Goal: Task Accomplishment & Management: Complete application form

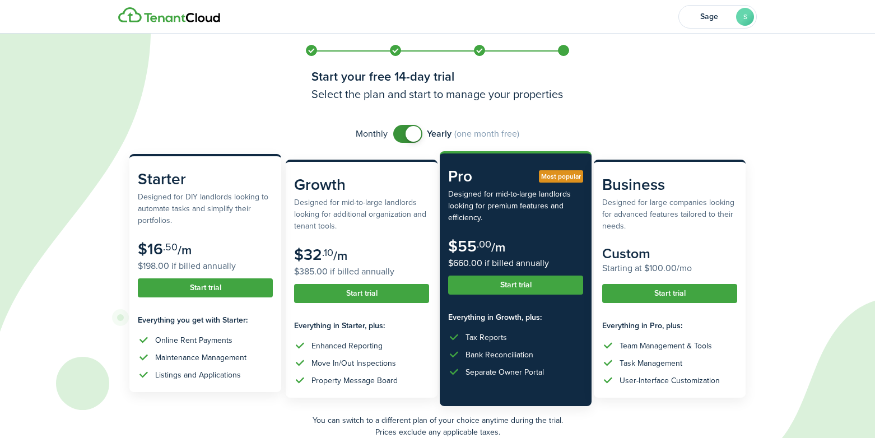
drag, startPoint x: 188, startPoint y: 286, endPoint x: 216, endPoint y: 220, distance: 72.3
click at [216, 220] on subscription-pricing-card "Starter Designed for DIY landlords looking to automate tasks and simplify their…" at bounding box center [205, 273] width 152 height 238
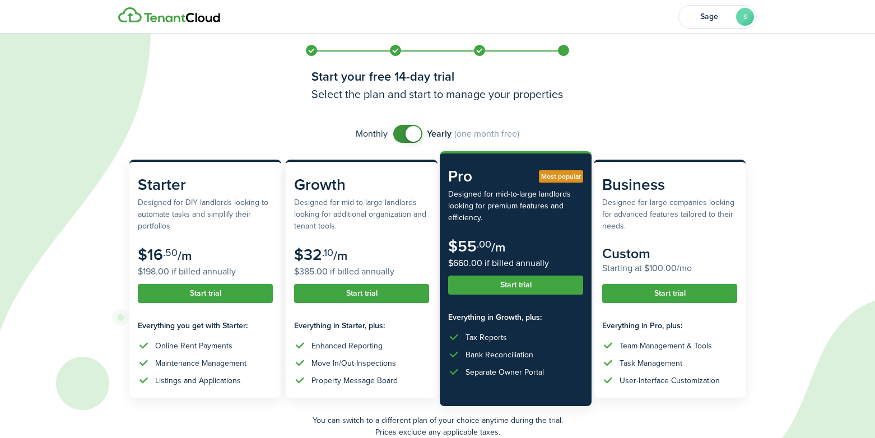
click at [402, 128] on span at bounding box center [407, 134] width 11 height 18
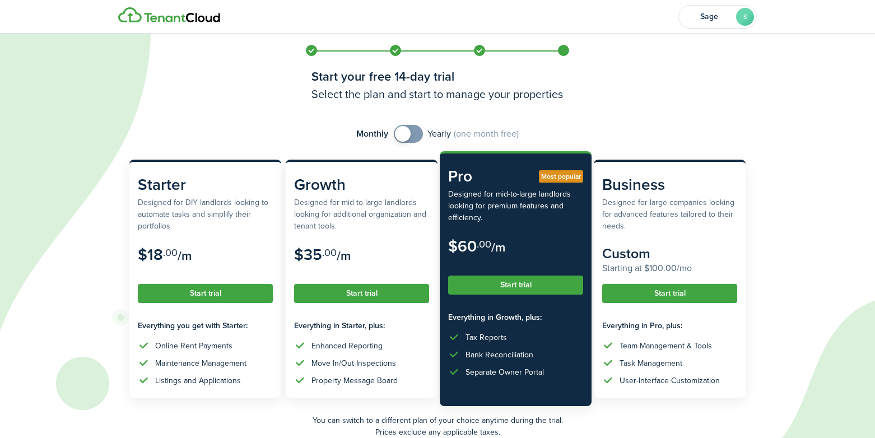
click at [398, 136] on span at bounding box center [403, 134] width 16 height 16
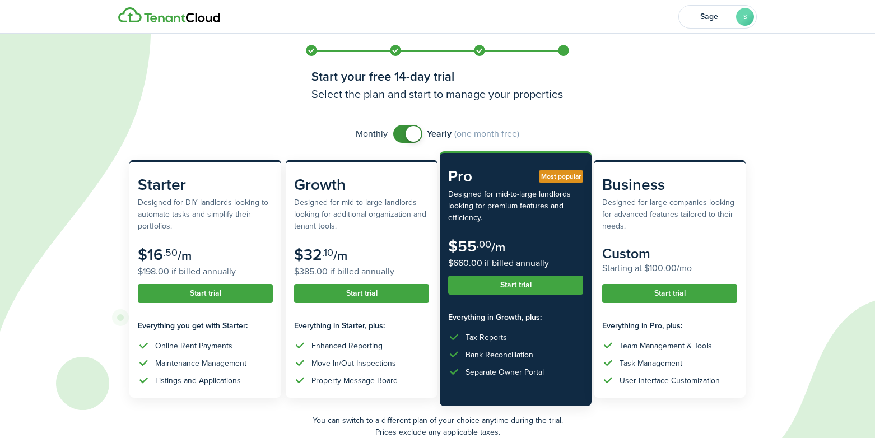
click at [402, 136] on span at bounding box center [407, 134] width 11 height 18
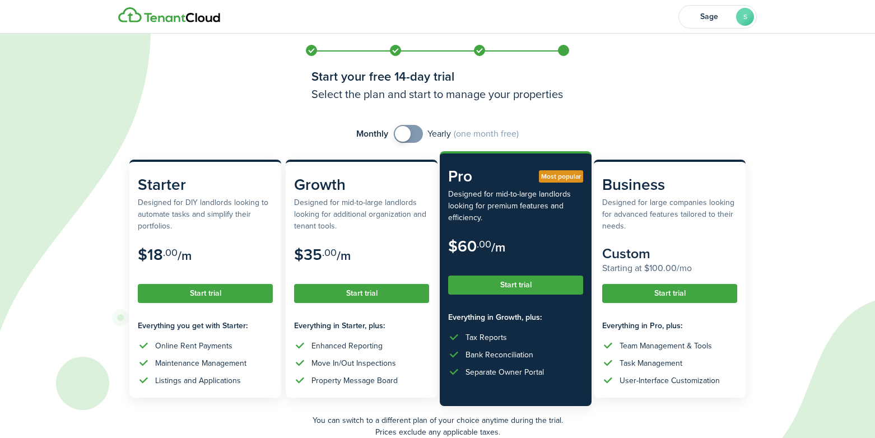
checkbox input "true"
click at [398, 136] on span at bounding box center [403, 134] width 16 height 16
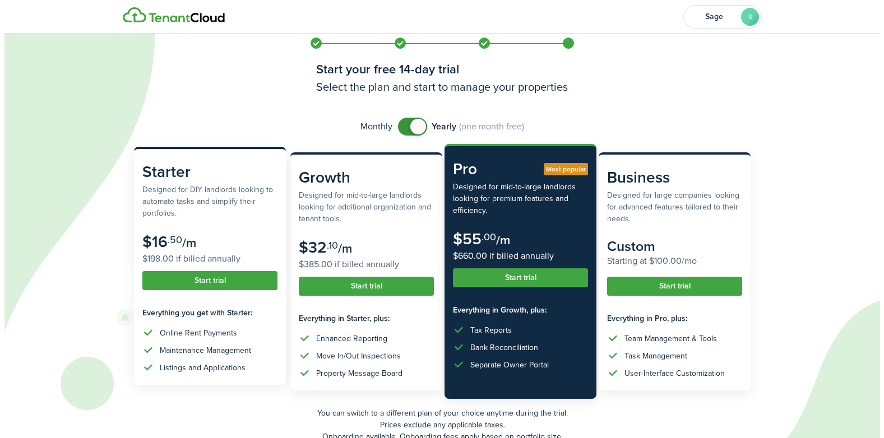
scroll to position [64, 0]
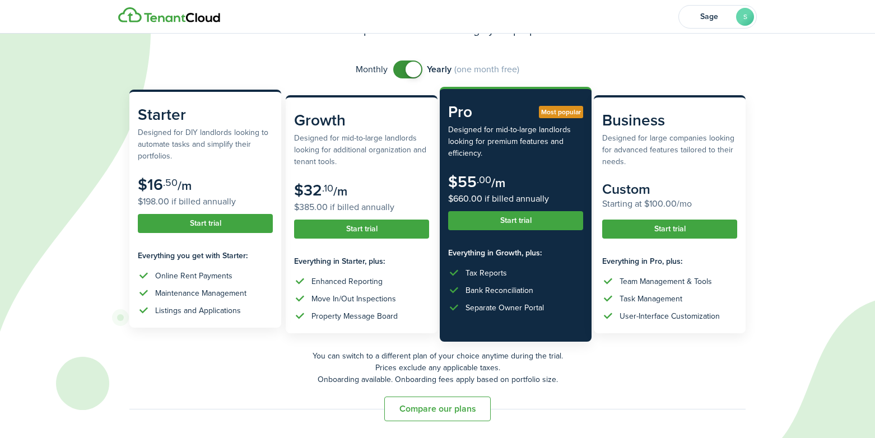
click at [213, 222] on button "Start trial" at bounding box center [205, 223] width 135 height 19
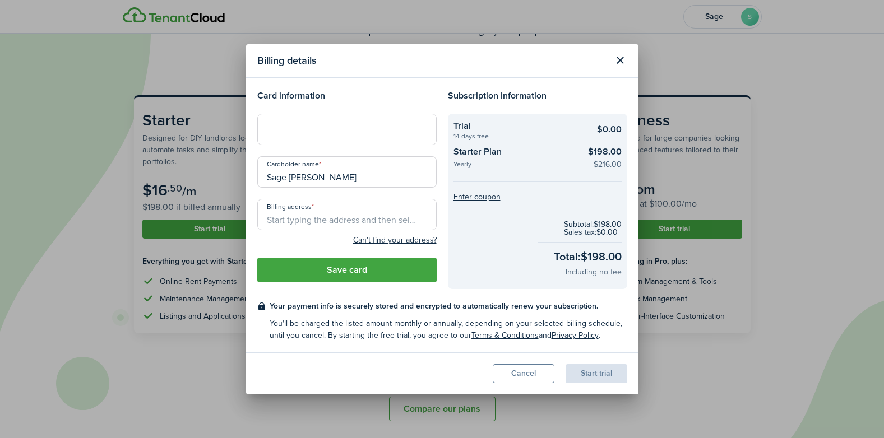
click at [287, 135] on div at bounding box center [346, 129] width 179 height 31
click at [302, 221] on input "Billing address" at bounding box center [346, 214] width 179 height 31
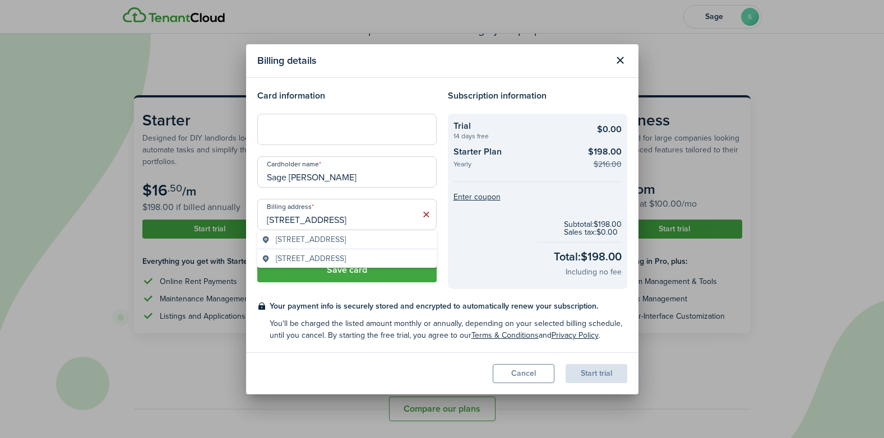
click at [346, 245] on span "[STREET_ADDRESS]" at bounding box center [311, 240] width 70 height 12
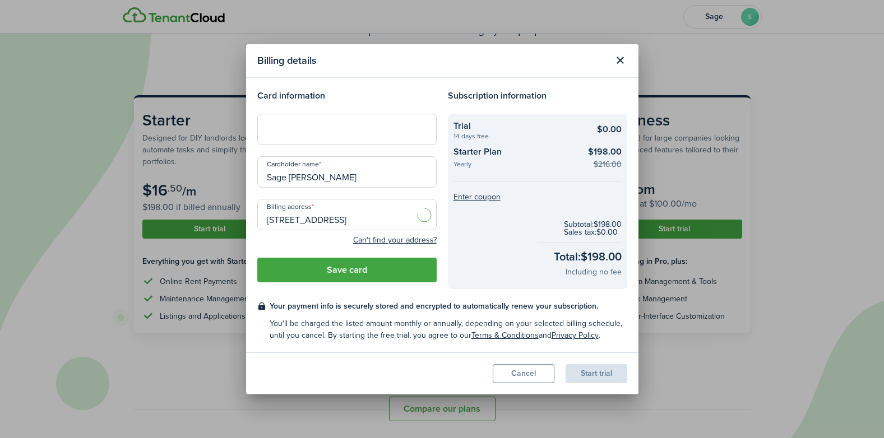
type input "[STREET_ADDRESS]"
click at [327, 136] on div at bounding box center [346, 129] width 179 height 31
click at [375, 273] on button "Save card" at bounding box center [346, 270] width 179 height 25
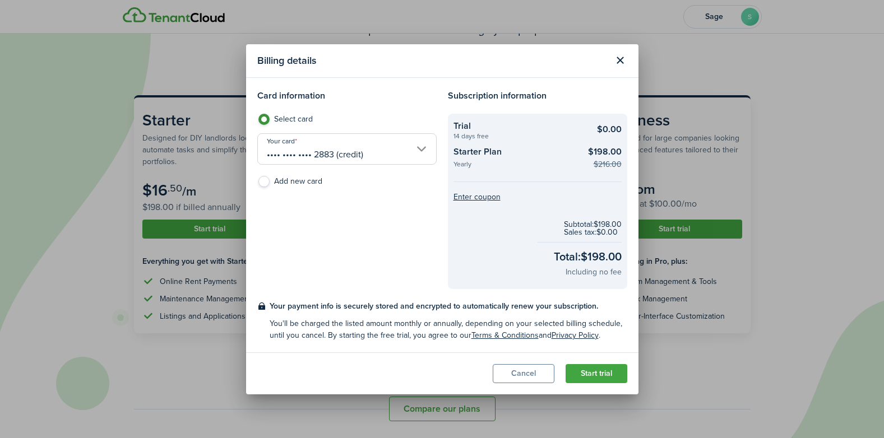
click at [607, 374] on button "Start trial" at bounding box center [596, 373] width 62 height 19
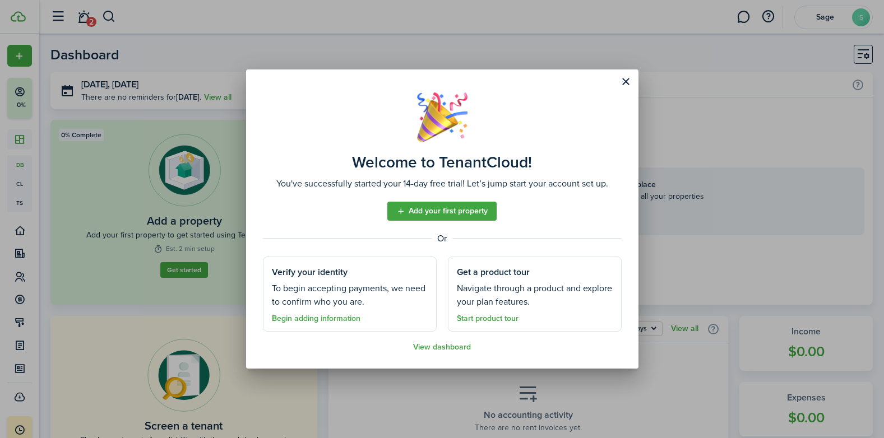
click at [424, 212] on link "Add your first property" at bounding box center [441, 211] width 109 height 19
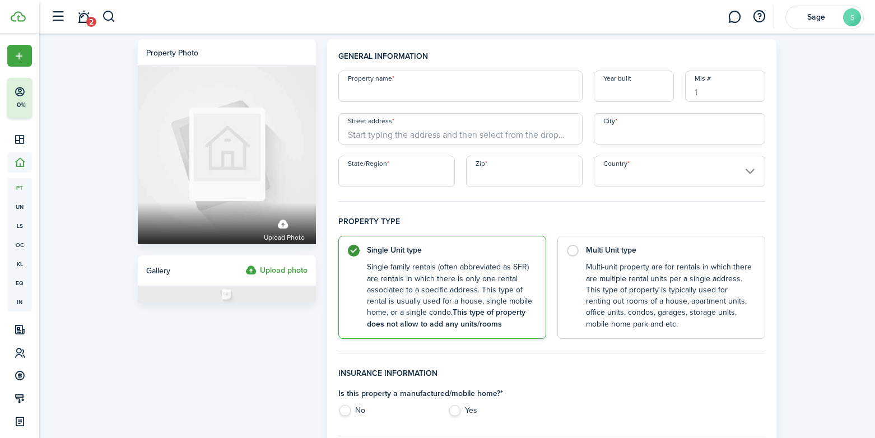
click at [390, 91] on input "Property name" at bounding box center [460, 86] width 244 height 31
type input "Yellow House"
click at [603, 94] on input "Year built" at bounding box center [634, 86] width 80 height 31
click at [496, 136] on input "Street address" at bounding box center [460, 128] width 244 height 31
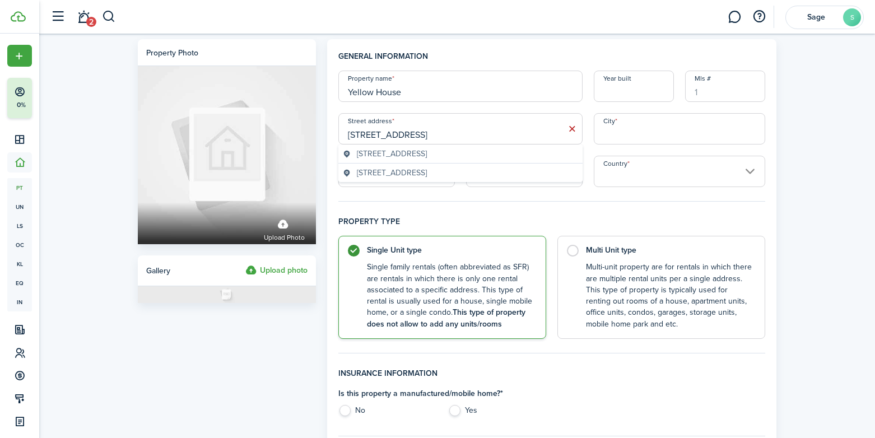
type input "[STREET_ADDRESS]"
click at [402, 159] on span "[STREET_ADDRESS]" at bounding box center [392, 154] width 70 height 12
type input "[GEOGRAPHIC_DATA]"
type input "CA"
type input "95519"
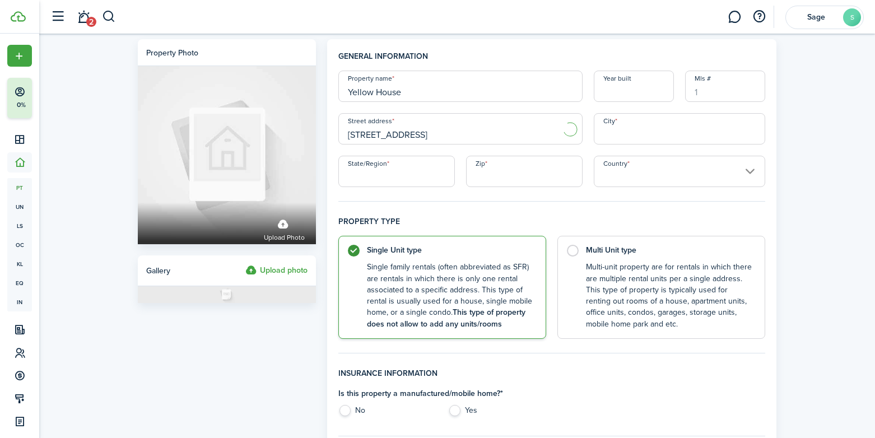
type input "[GEOGRAPHIC_DATA]"
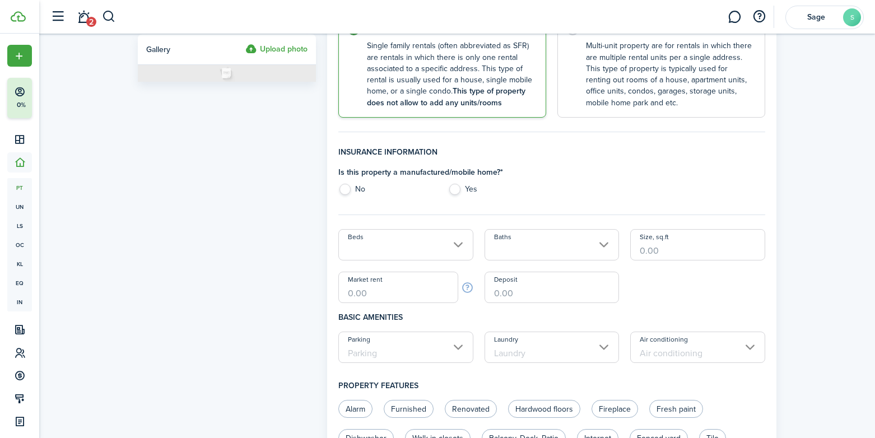
scroll to position [224, 0]
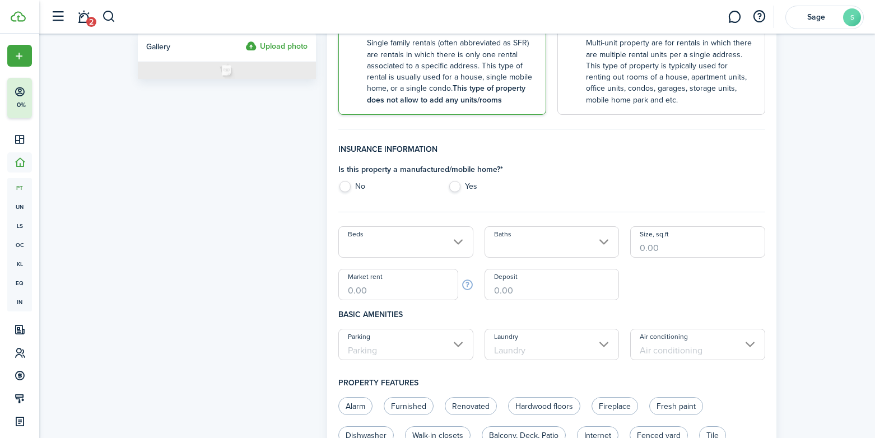
click at [346, 184] on label "No" at bounding box center [387, 189] width 98 height 17
radio input "true"
click at [452, 240] on input "Beds" at bounding box center [405, 241] width 135 height 31
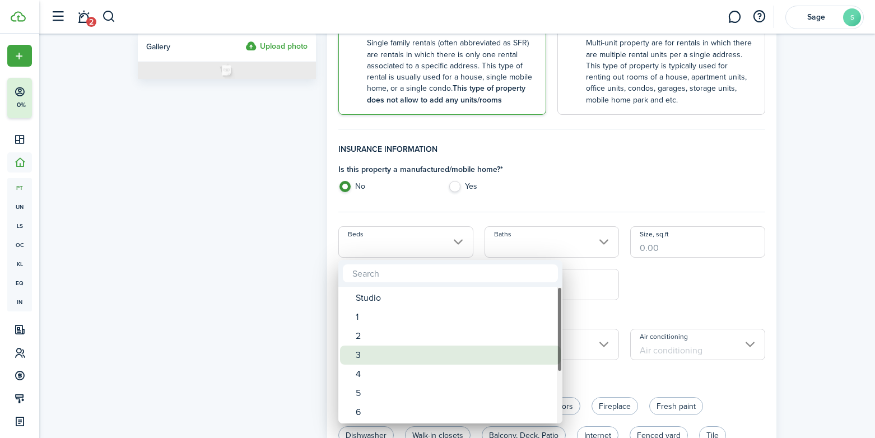
click at [368, 356] on div "3" at bounding box center [455, 355] width 198 height 19
type input "3"
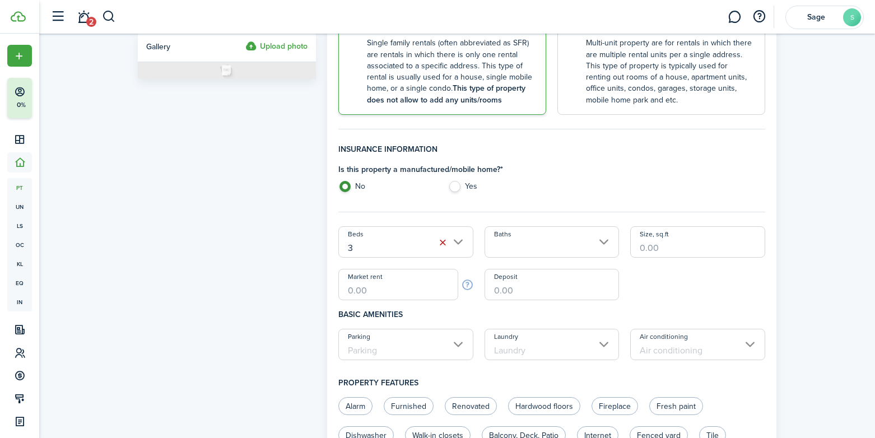
click at [569, 249] on input "Baths" at bounding box center [552, 241] width 135 height 31
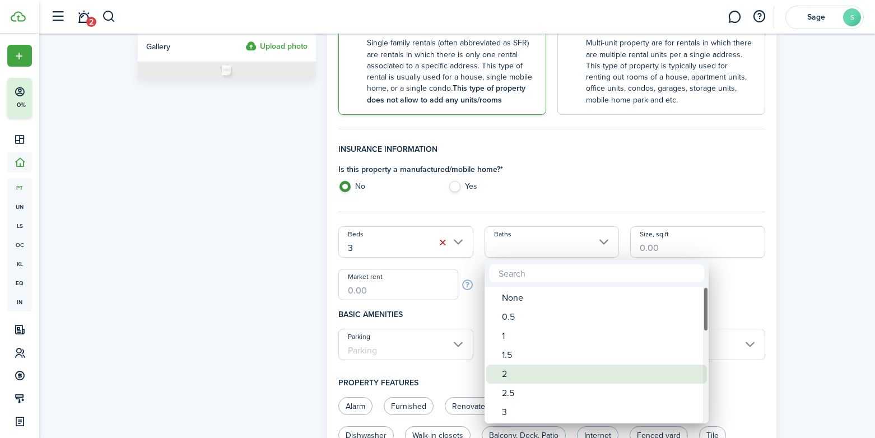
click at [510, 368] on div "2" at bounding box center [601, 374] width 198 height 19
type input "2"
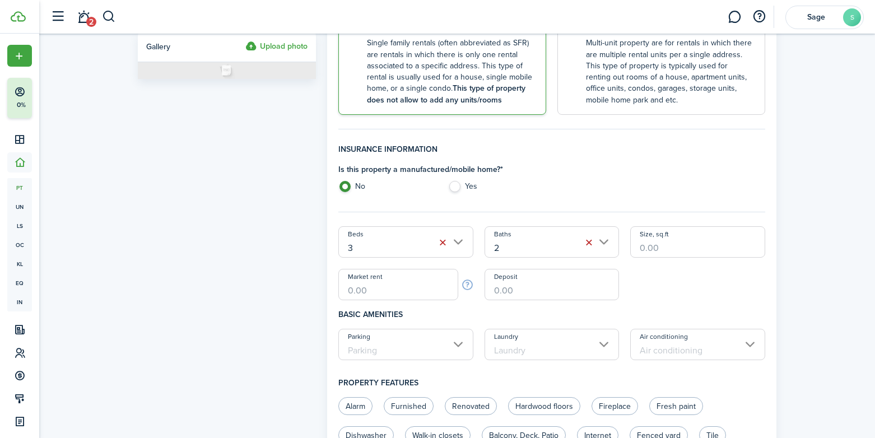
click at [654, 244] on input "Size, sq.ft" at bounding box center [697, 241] width 135 height 31
type input "1,200"
click at [389, 291] on input "Market rent" at bounding box center [398, 284] width 120 height 31
type input "$1,950.00"
click at [542, 294] on input "Deposit" at bounding box center [552, 284] width 135 height 31
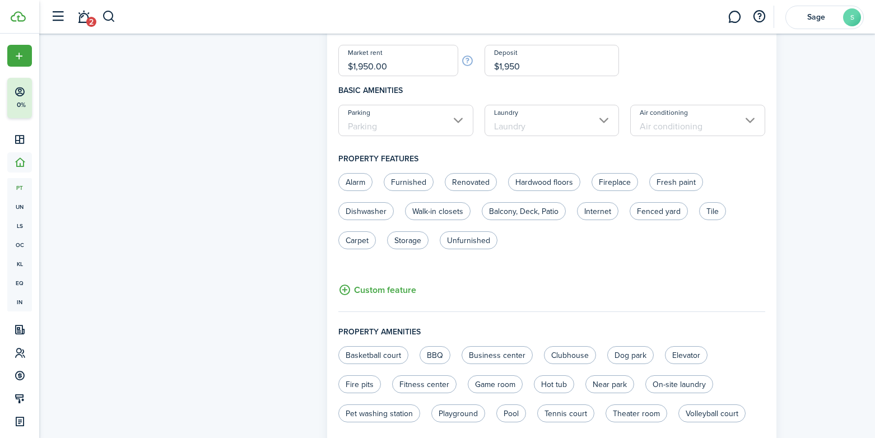
scroll to position [392, 0]
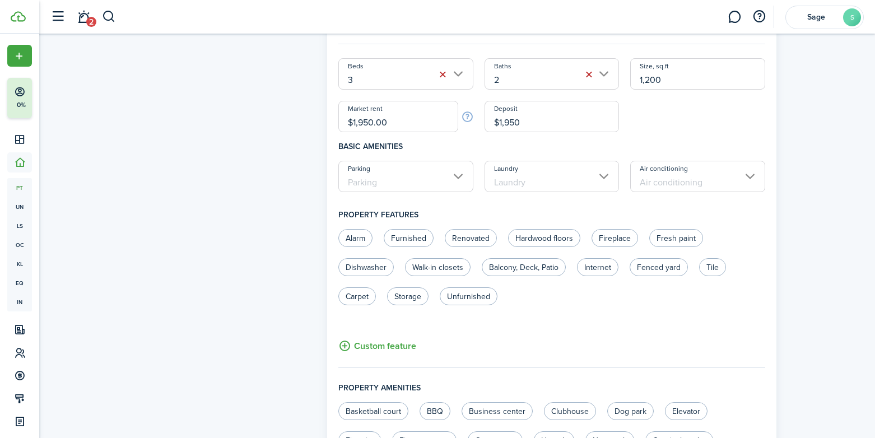
click at [461, 182] on input "Parking" at bounding box center [405, 176] width 135 height 31
type input "$1,950.00"
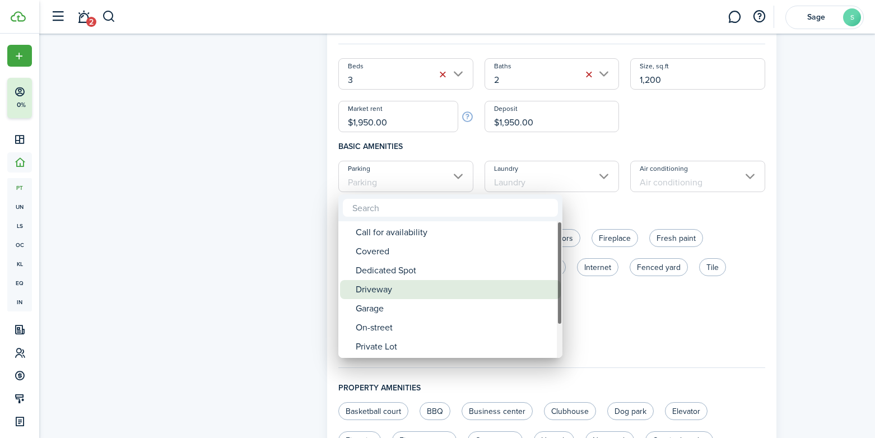
click at [414, 291] on div "Driveway" at bounding box center [455, 289] width 198 height 19
type input "Driveway"
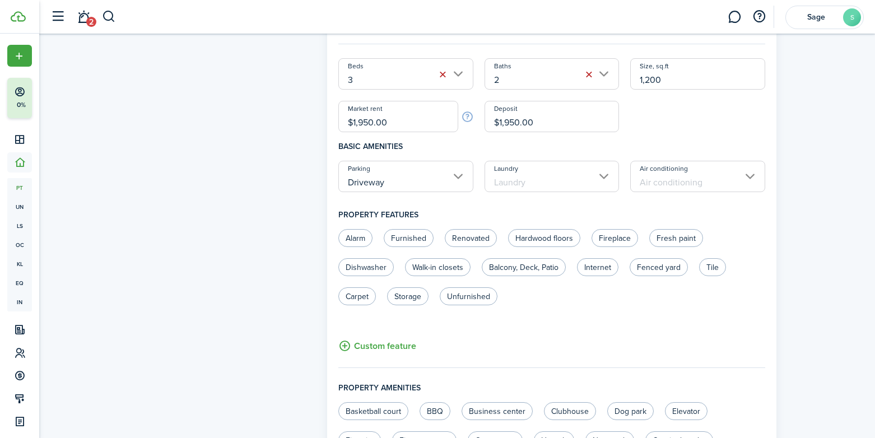
click at [508, 176] on input "Laundry" at bounding box center [552, 176] width 135 height 31
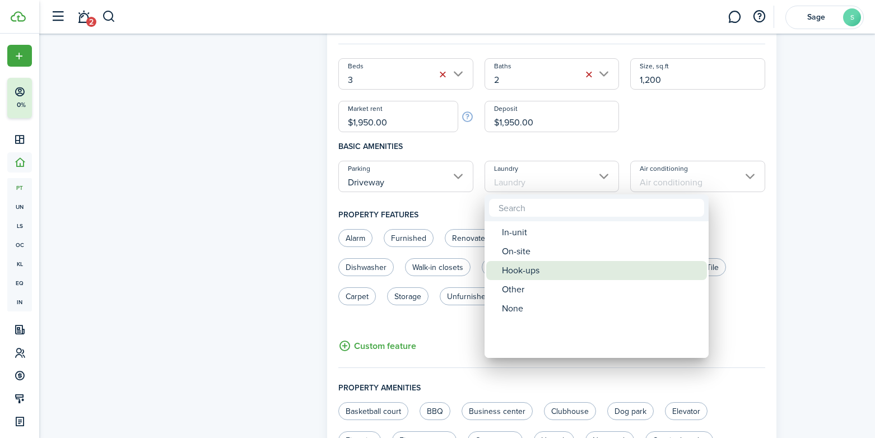
click at [510, 271] on div "Hook-ups" at bounding box center [601, 270] width 198 height 19
type input "Hook-ups"
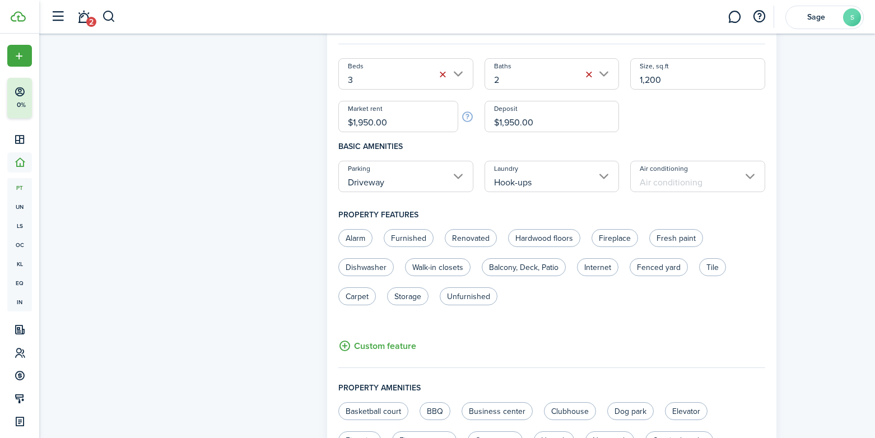
click at [682, 188] on input "Air conditioning" at bounding box center [697, 176] width 135 height 31
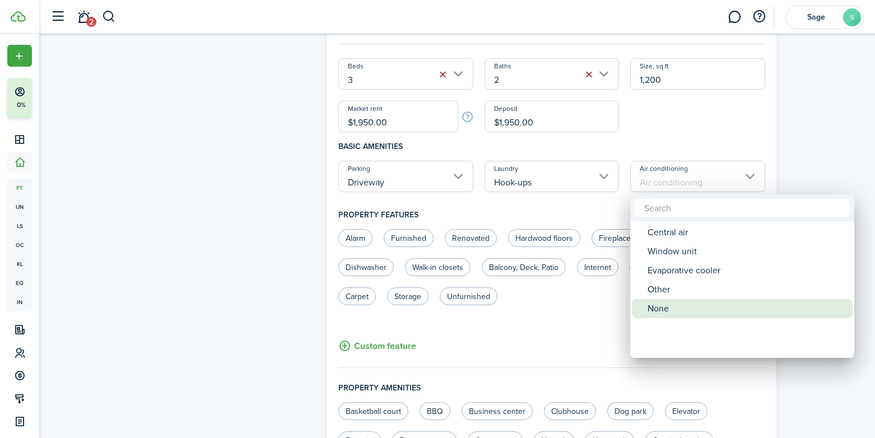
click at [654, 306] on div "None" at bounding box center [747, 308] width 198 height 19
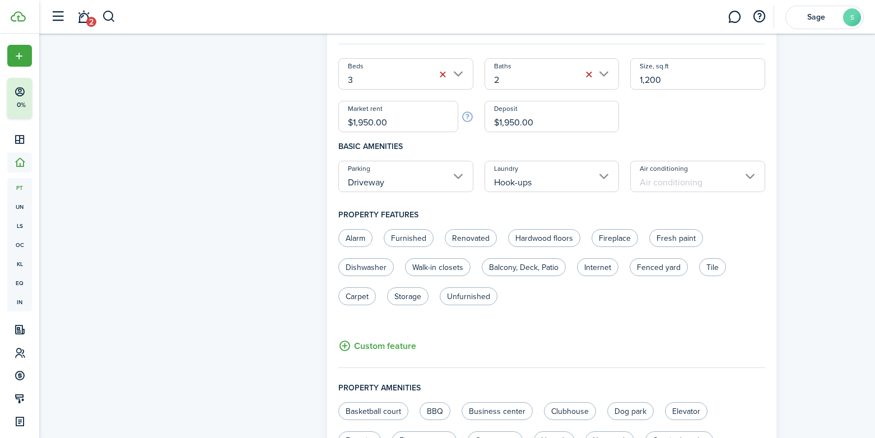
type input "None"
click at [355, 238] on label "Alarm" at bounding box center [355, 238] width 34 height 18
radio input "true"
click at [475, 242] on label "Renovated" at bounding box center [471, 238] width 52 height 18
radio input "true"
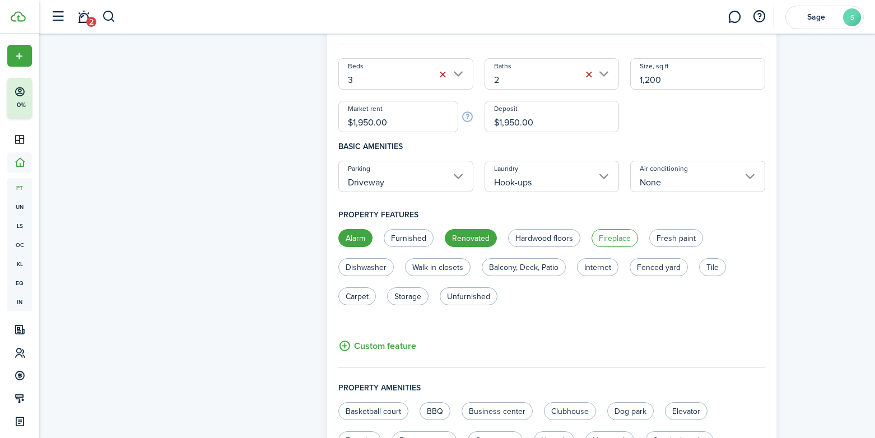
click at [601, 239] on label "Fireplace" at bounding box center [615, 238] width 47 height 18
radio input "true"
click at [465, 296] on label "Unfurnished" at bounding box center [469, 296] width 58 height 18
radio input "true"
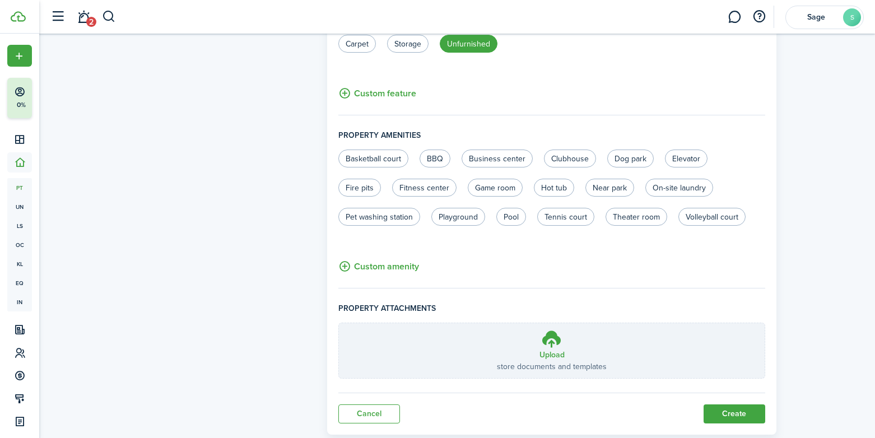
scroll to position [672, 0]
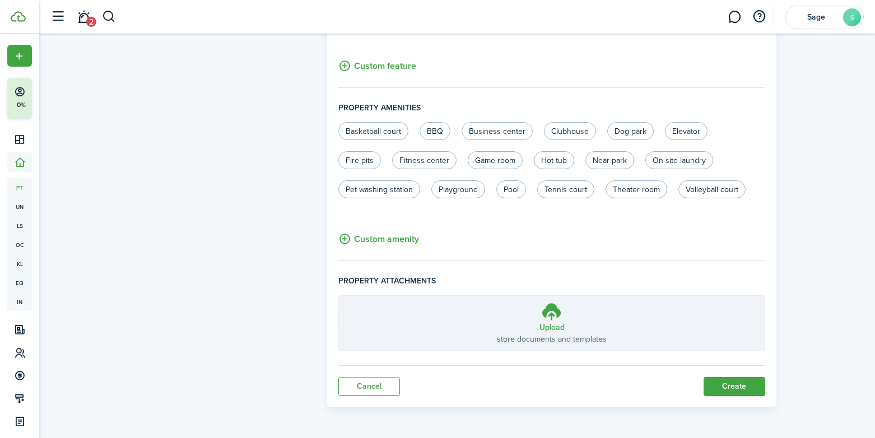
click at [741, 389] on button "Create" at bounding box center [735, 386] width 62 height 19
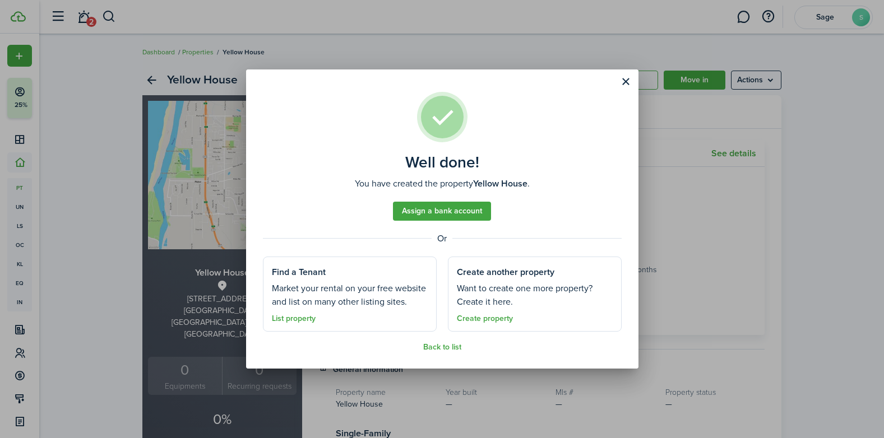
click at [620, 77] on button "Close modal" at bounding box center [625, 81] width 19 height 19
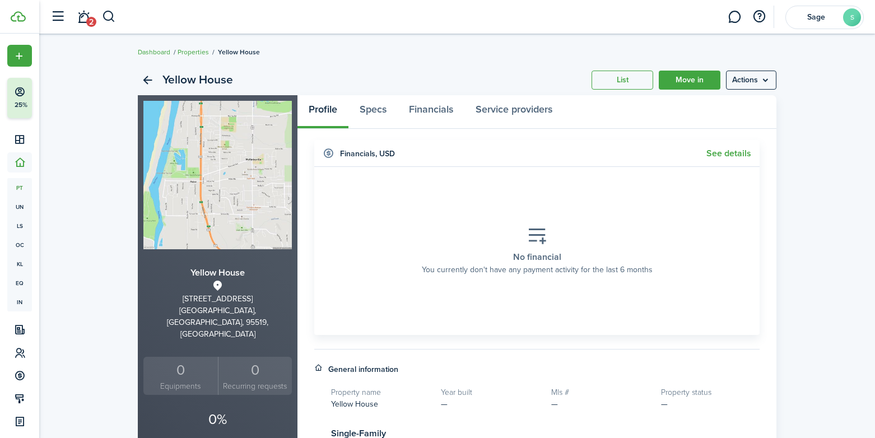
click at [754, 84] on menu-btn "Actions" at bounding box center [751, 80] width 50 height 19
click at [696, 83] on link "Move in" at bounding box center [690, 80] width 62 height 19
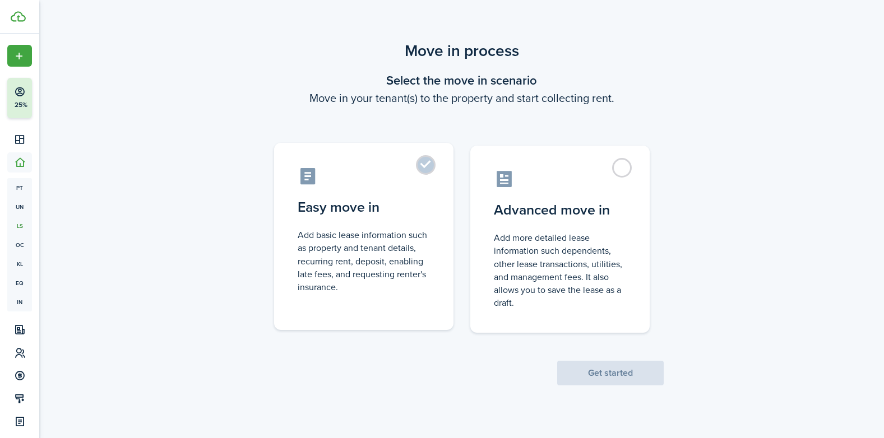
click at [430, 161] on label "Easy move in Add basic lease information such as property and tenant details, r…" at bounding box center [363, 236] width 179 height 187
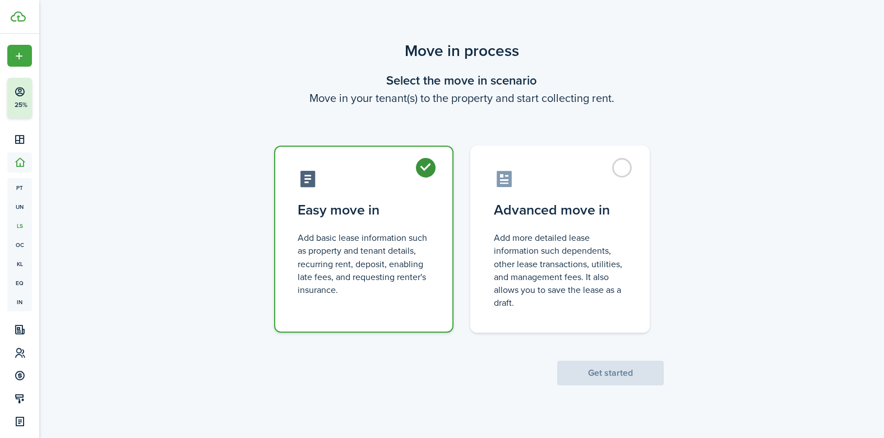
radio input "true"
click at [579, 376] on button "Get started" at bounding box center [610, 373] width 106 height 25
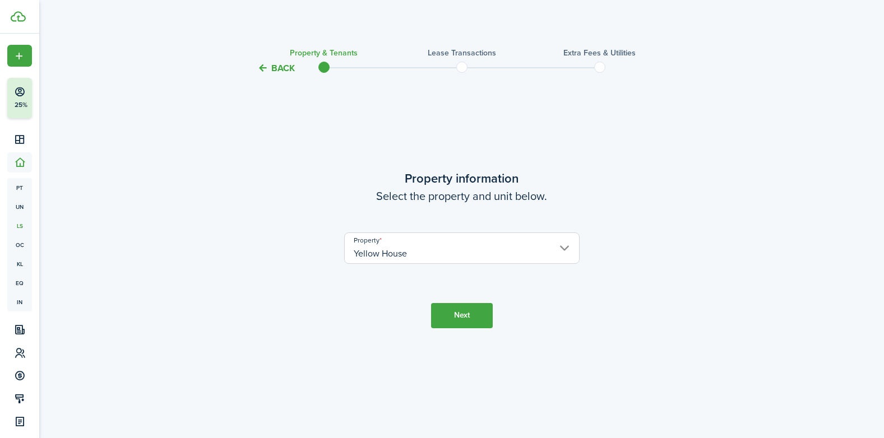
click at [474, 318] on button "Next" at bounding box center [462, 315] width 62 height 25
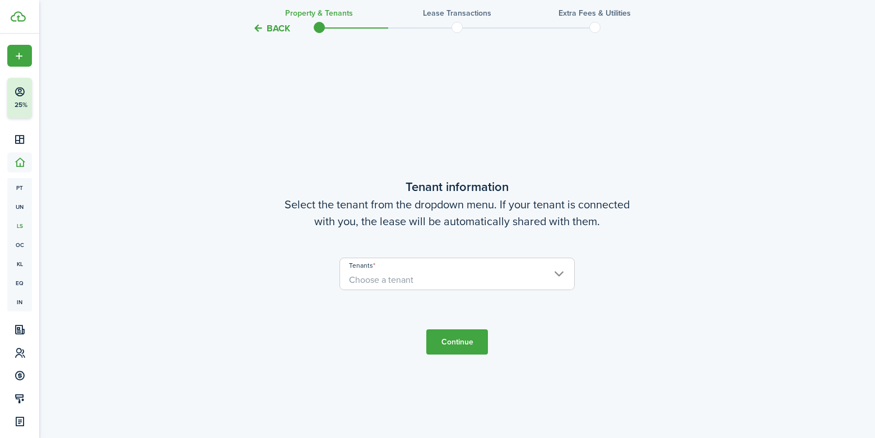
scroll to position [363, 0]
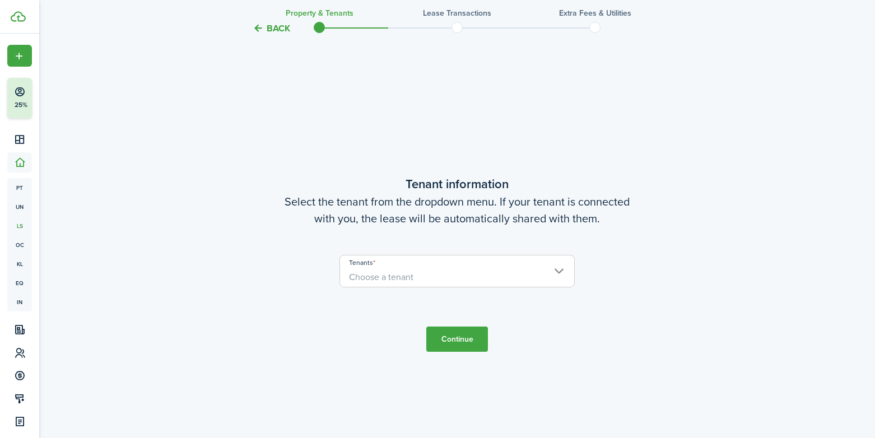
click at [495, 282] on span "Choose a tenant" at bounding box center [457, 277] width 234 height 19
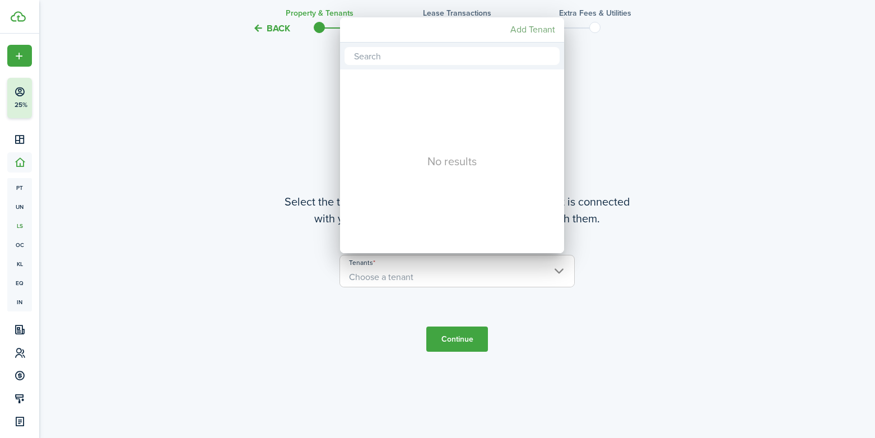
click at [541, 30] on mbsc-button "Add Tenant" at bounding box center [533, 30] width 54 height 20
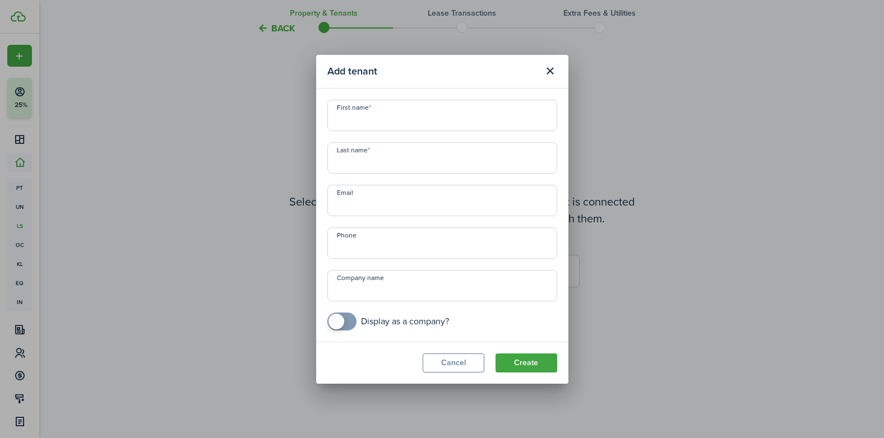
click at [461, 123] on input "First name" at bounding box center [442, 115] width 230 height 31
type input "[PERSON_NAME]"
click at [424, 158] on input "Last name" at bounding box center [442, 157] width 230 height 31
type input "[PERSON_NAME]"
click at [405, 244] on input "+1" at bounding box center [442, 242] width 230 height 31
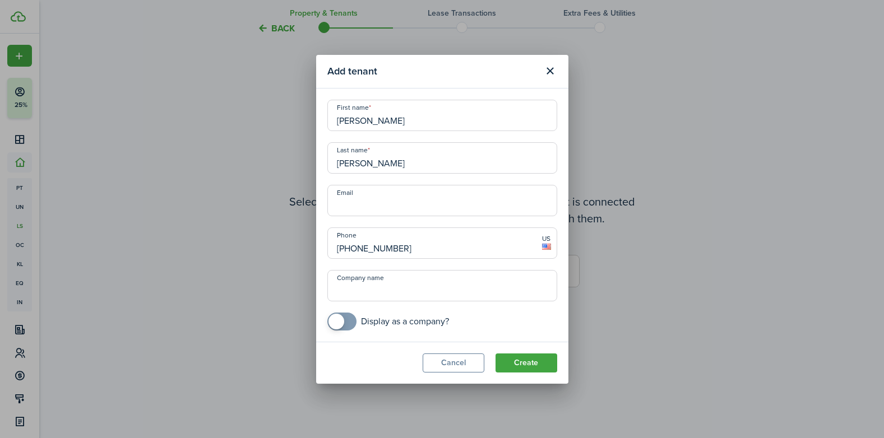
type input "[PHONE_NUMBER]"
click at [513, 365] on button "Create" at bounding box center [526, 363] width 62 height 19
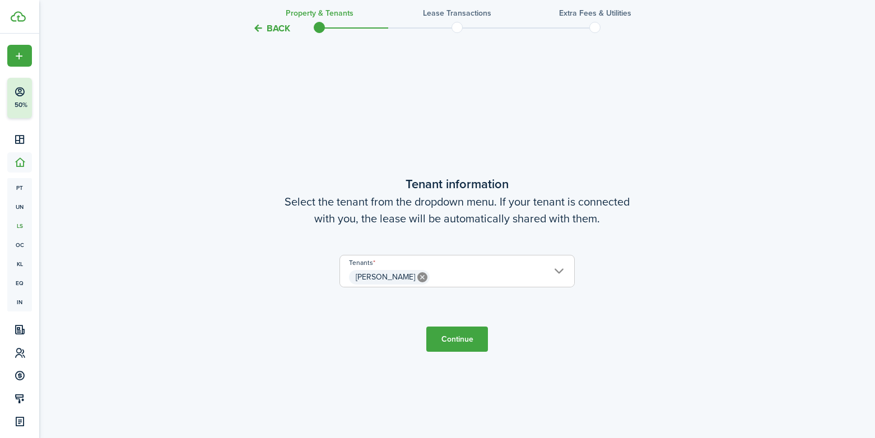
click at [453, 338] on button "Continue" at bounding box center [457, 339] width 62 height 25
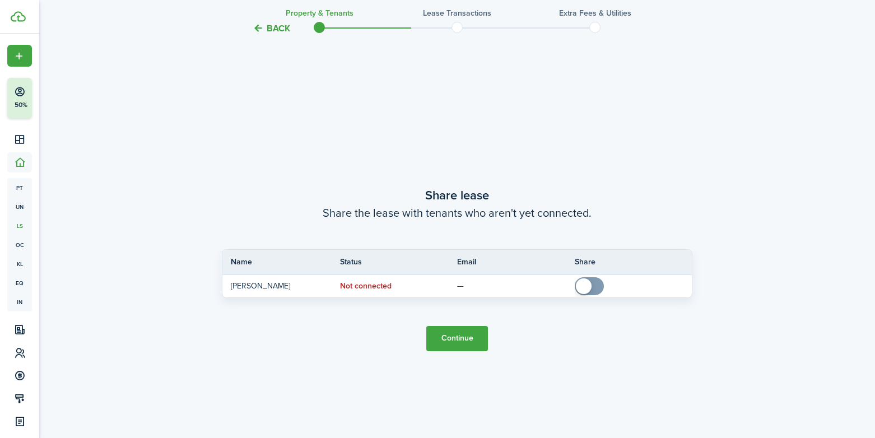
scroll to position [801, 0]
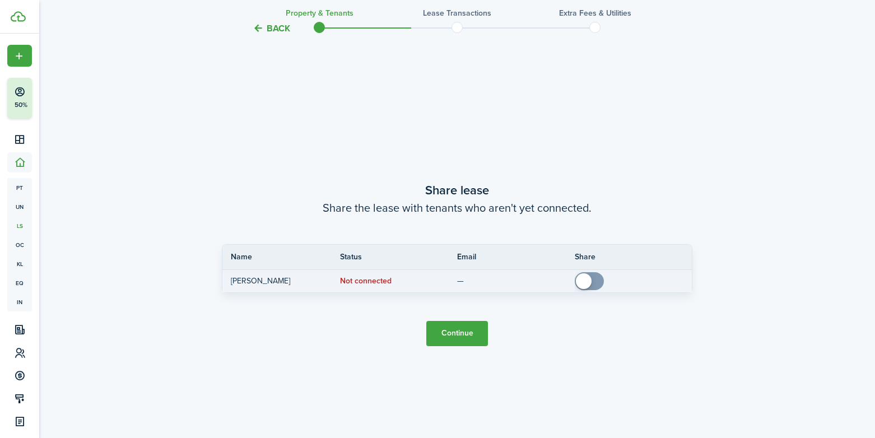
click at [584, 285] on span at bounding box center [584, 281] width 16 height 16
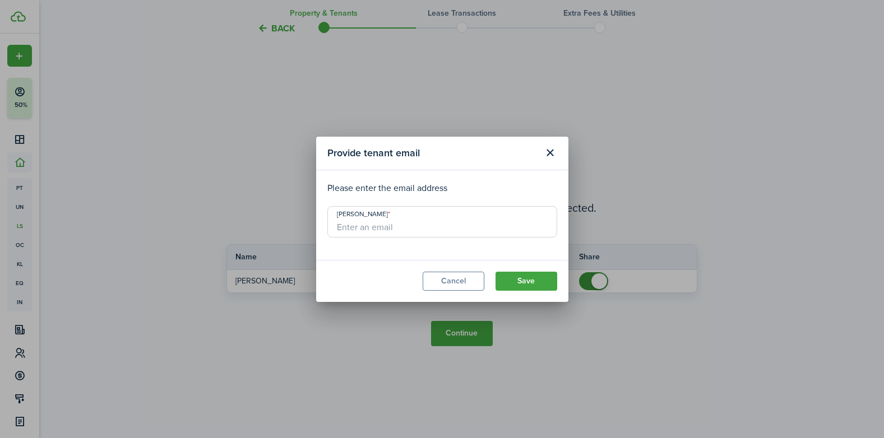
click at [455, 281] on button "Cancel" at bounding box center [453, 281] width 62 height 19
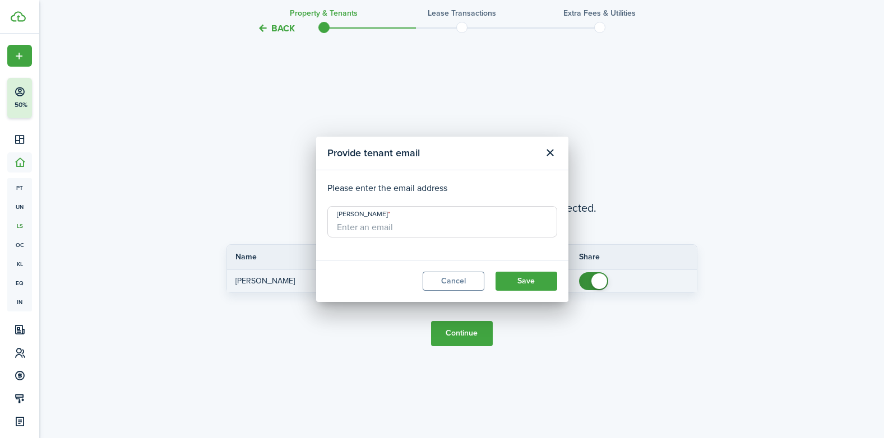
checkbox input "false"
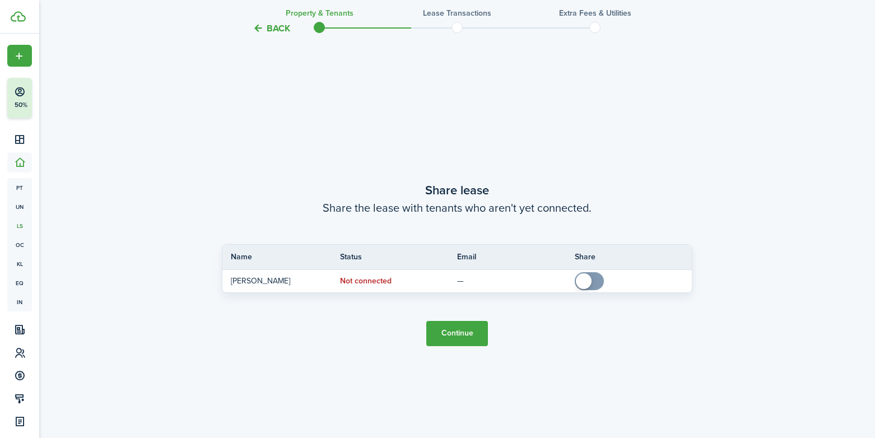
click at [471, 331] on button "Continue" at bounding box center [457, 333] width 62 height 25
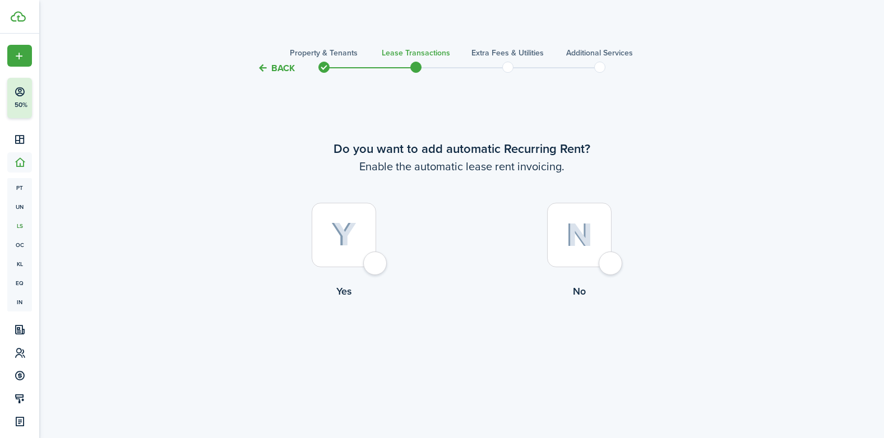
click at [611, 262] on div at bounding box center [579, 235] width 64 height 64
radio input "true"
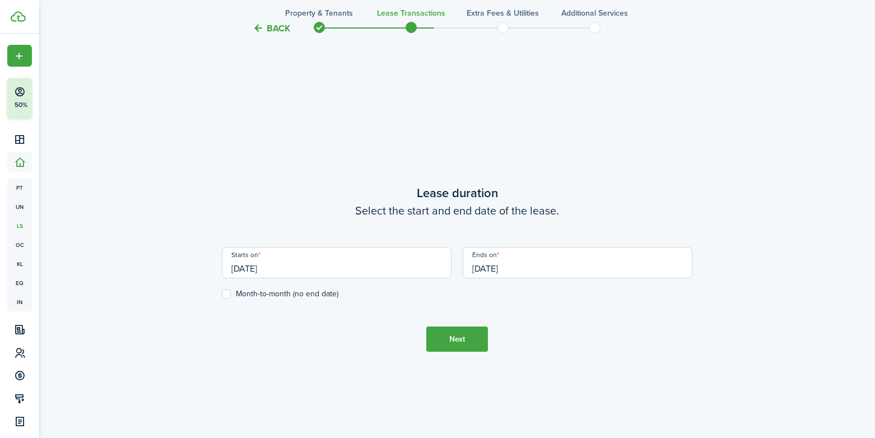
scroll to position [363, 0]
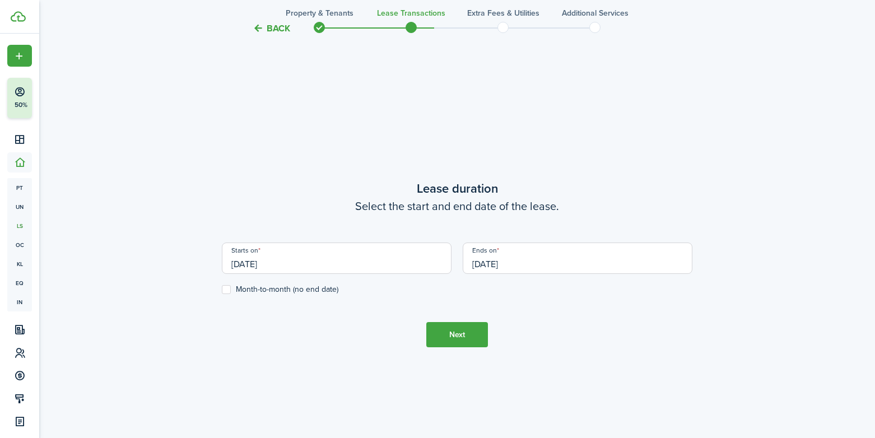
click at [226, 290] on label "Month-to-month (no end date)" at bounding box center [280, 289] width 117 height 9
click at [222, 290] on input "Month-to-month (no end date)" at bounding box center [221, 290] width 1 height 1
checkbox input "true"
click at [241, 263] on input "[DATE]" at bounding box center [337, 258] width 230 height 31
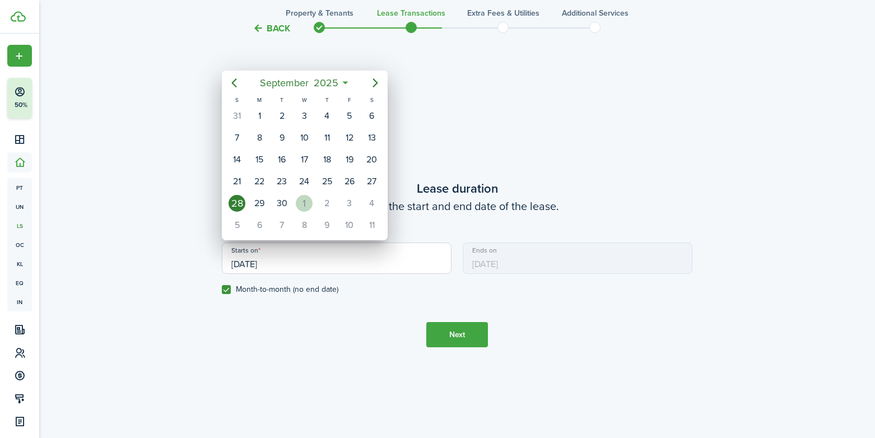
click at [310, 202] on div "1" at bounding box center [304, 203] width 17 height 17
type input "[DATE]"
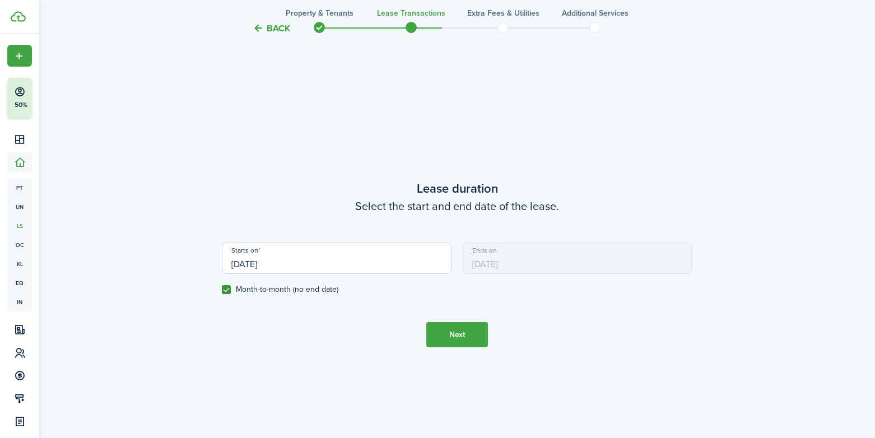
scroll to position [0, 0]
click at [436, 340] on button "Next" at bounding box center [457, 334] width 62 height 25
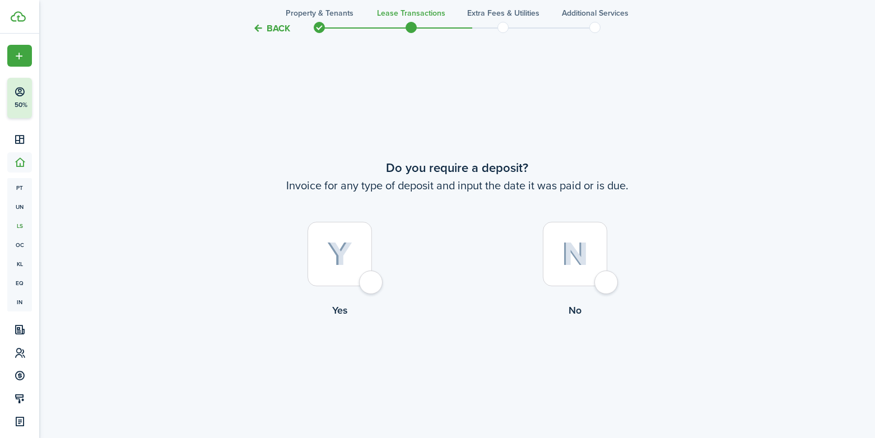
scroll to position [801, 0]
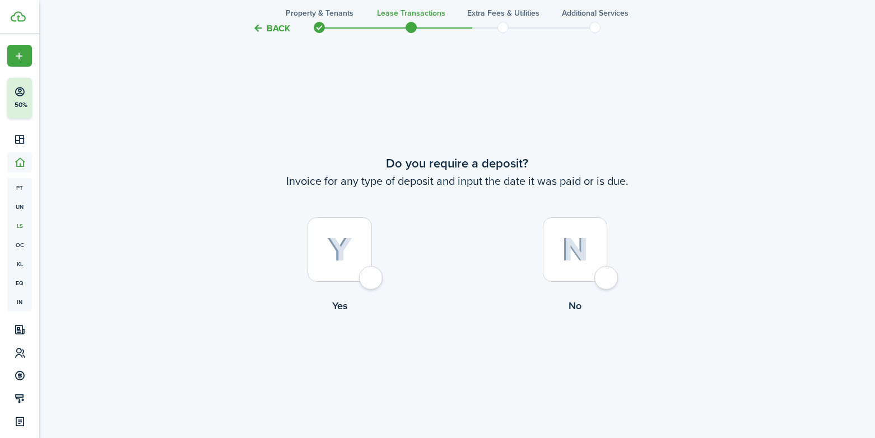
click at [372, 280] on div at bounding box center [340, 249] width 64 height 64
radio input "true"
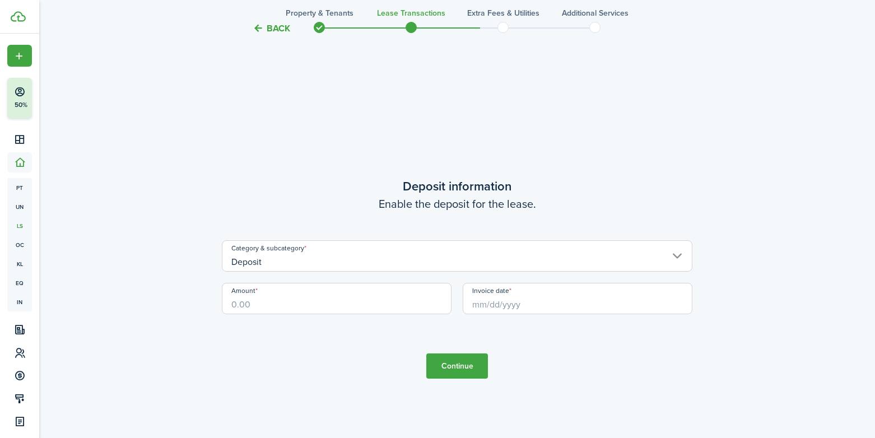
scroll to position [1239, 0]
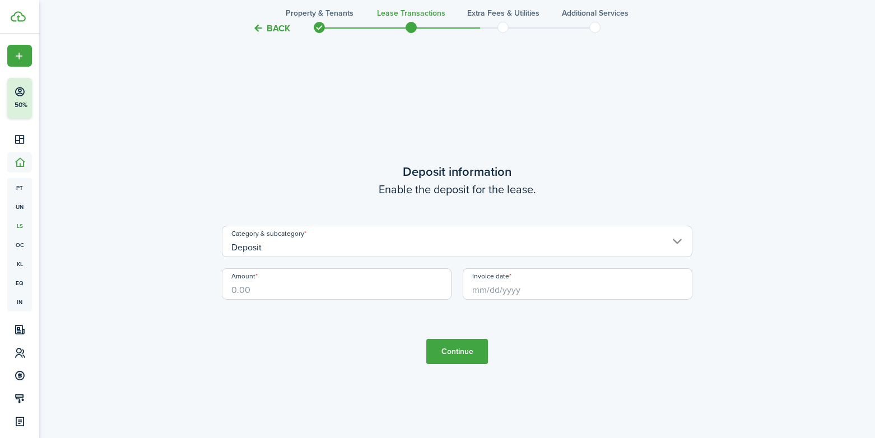
click at [354, 286] on input "Amount" at bounding box center [337, 283] width 230 height 31
click at [490, 297] on input "Invoice date" at bounding box center [578, 283] width 230 height 31
type input "$1,950.00"
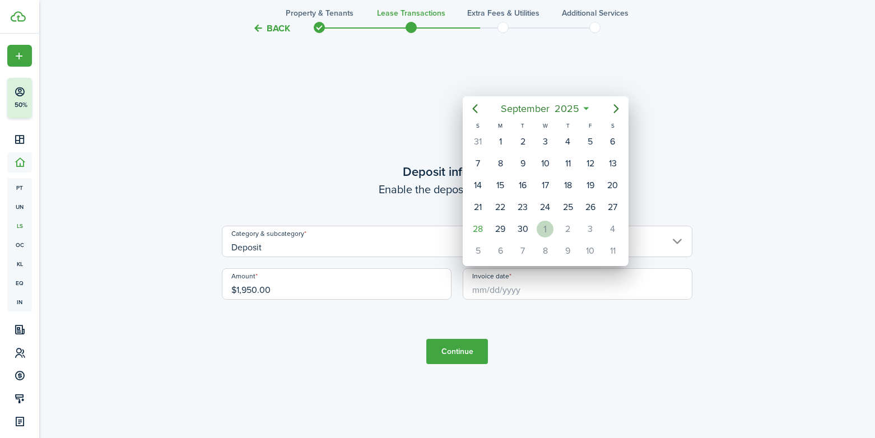
click at [543, 227] on div "1" at bounding box center [545, 229] width 17 height 17
type input "[DATE]"
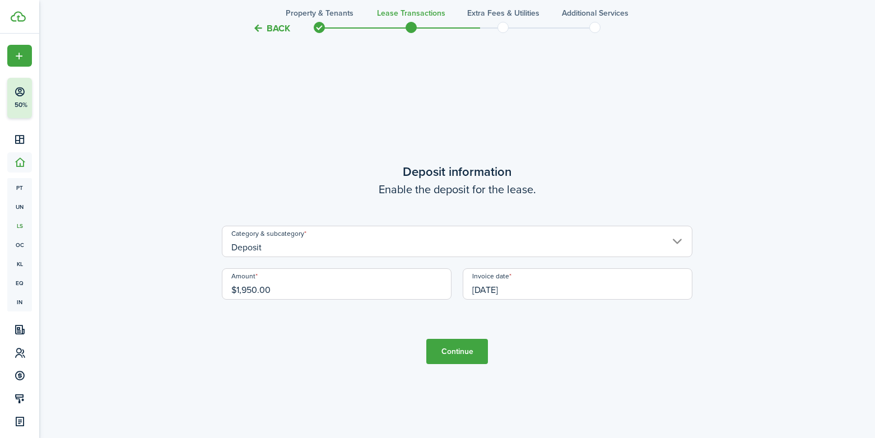
scroll to position [0, 0]
click at [473, 351] on button "Continue" at bounding box center [457, 351] width 62 height 25
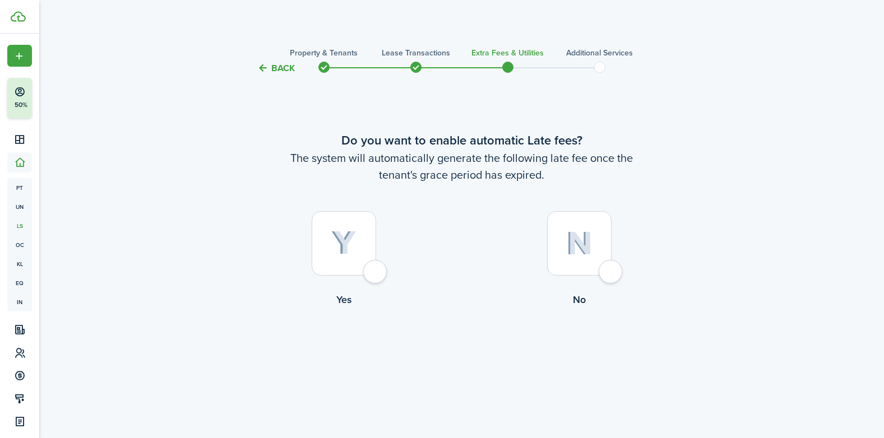
click at [376, 276] on div at bounding box center [344, 243] width 64 height 64
radio input "true"
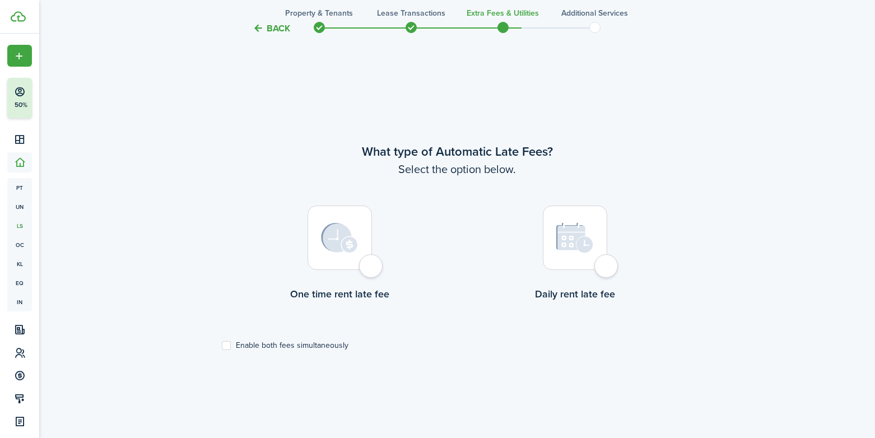
scroll to position [363, 0]
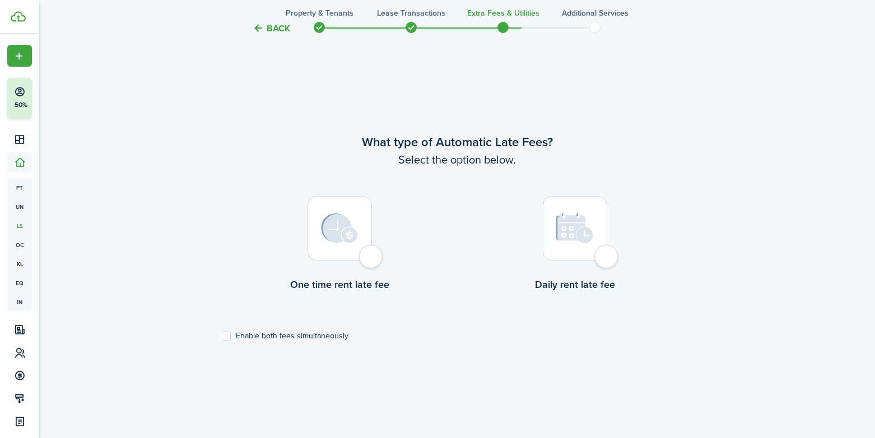
click at [606, 257] on div at bounding box center [575, 228] width 64 height 64
radio input "true"
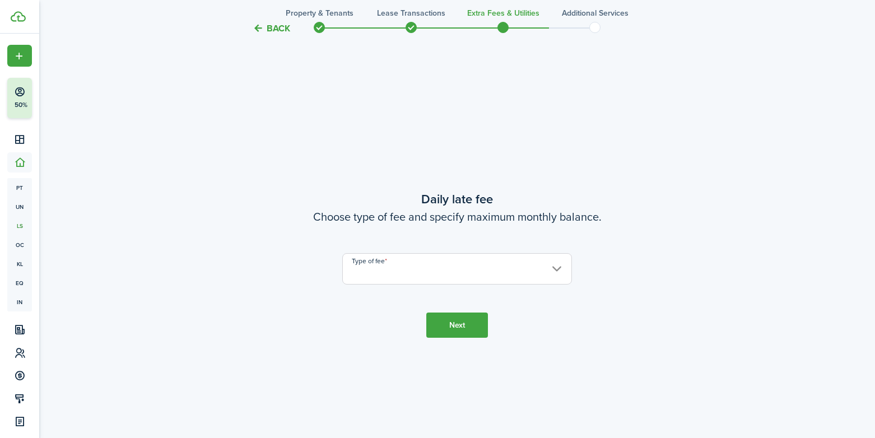
scroll to position [801, 0]
click at [554, 269] on input "Type of fee" at bounding box center [457, 268] width 230 height 31
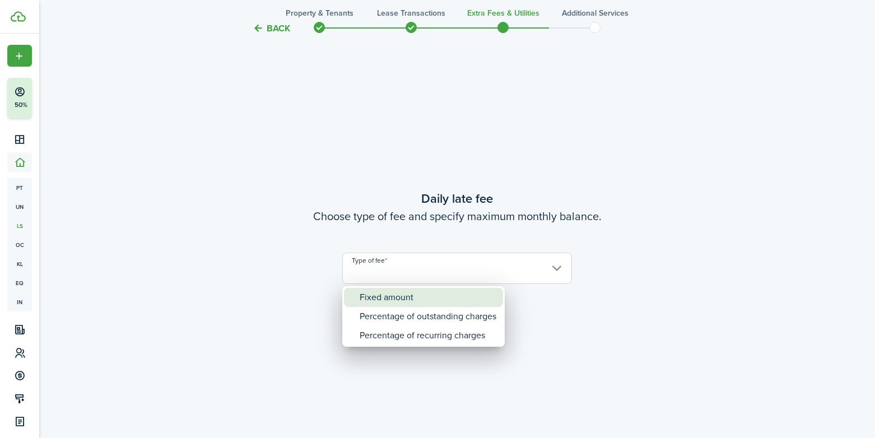
click at [480, 301] on div "Fixed amount" at bounding box center [428, 297] width 137 height 19
type input "Fixed amount"
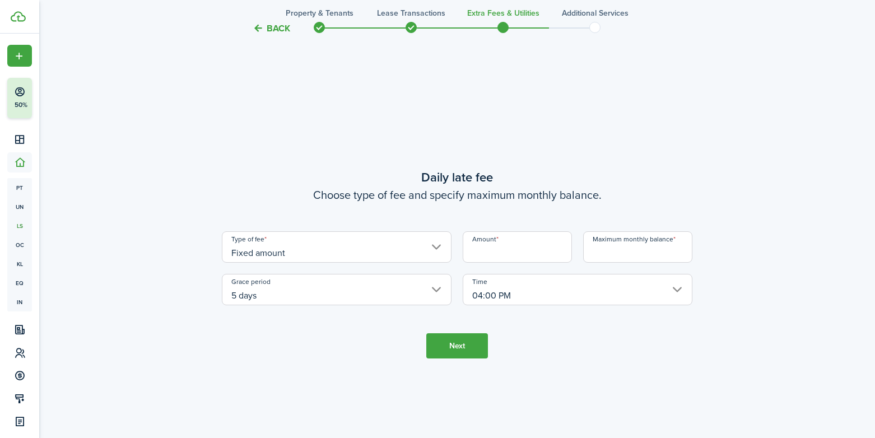
click at [509, 255] on input "Amount" at bounding box center [517, 246] width 109 height 31
click at [443, 290] on input "5 days" at bounding box center [337, 289] width 230 height 31
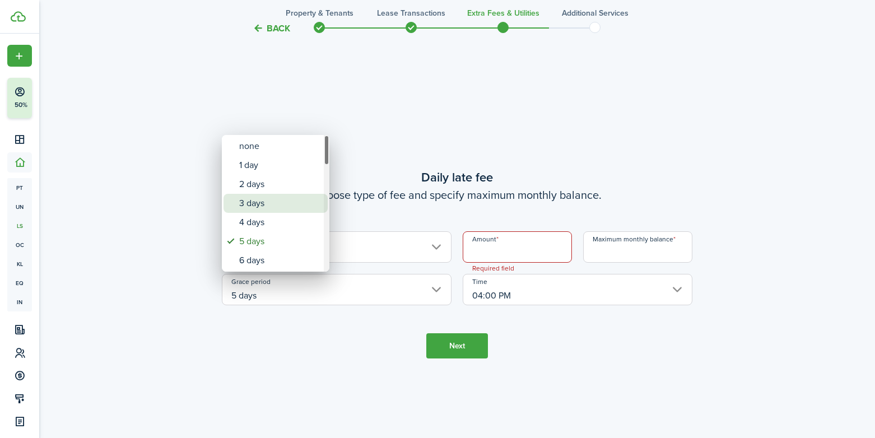
click at [273, 208] on div "3 days" at bounding box center [280, 203] width 82 height 19
type input "3 days"
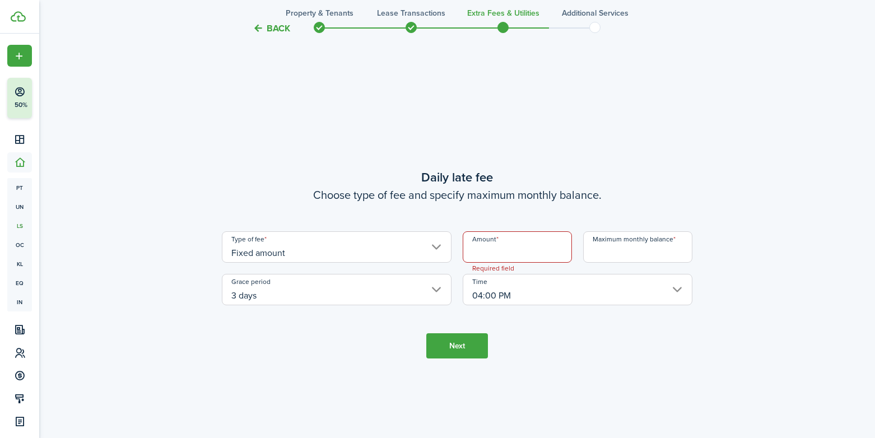
click at [482, 249] on input "Amount" at bounding box center [517, 246] width 109 height 31
type input "$20.00"
click at [468, 347] on button "Next" at bounding box center [457, 345] width 62 height 25
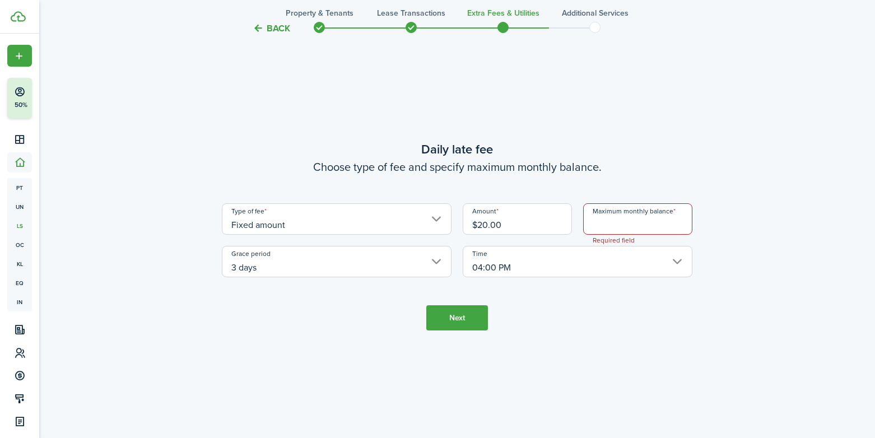
click at [598, 222] on input "Maximum monthly balance" at bounding box center [637, 218] width 109 height 31
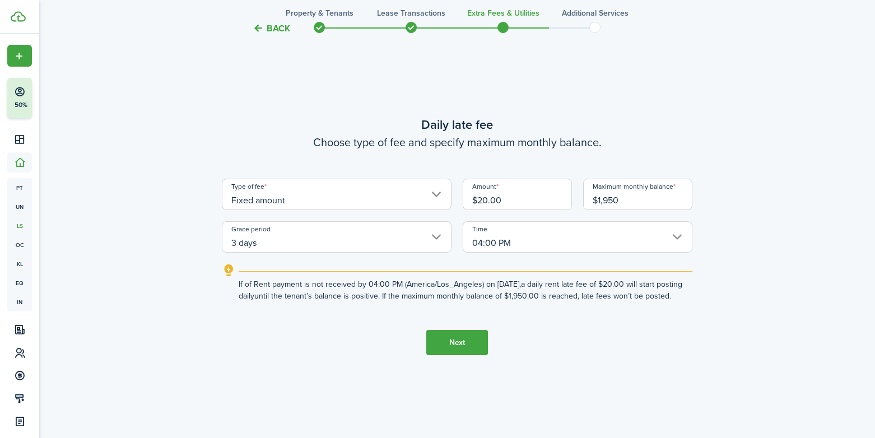
type input "$1,950.00"
click at [436, 349] on button "Next" at bounding box center [457, 342] width 62 height 25
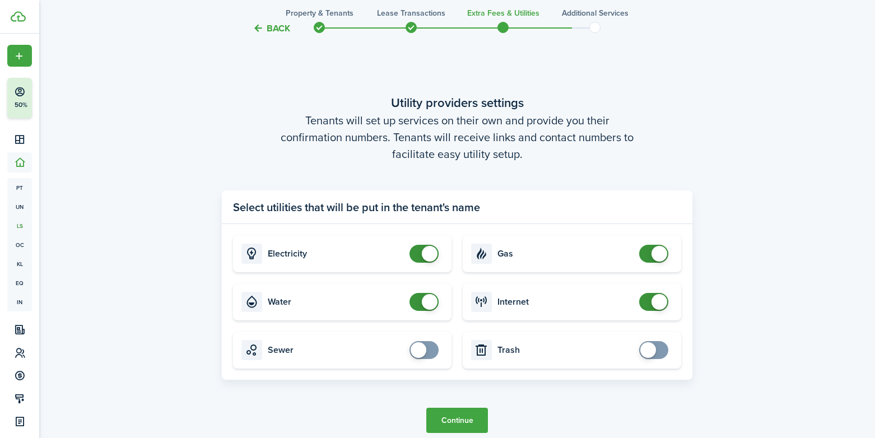
scroll to position [1295, 0]
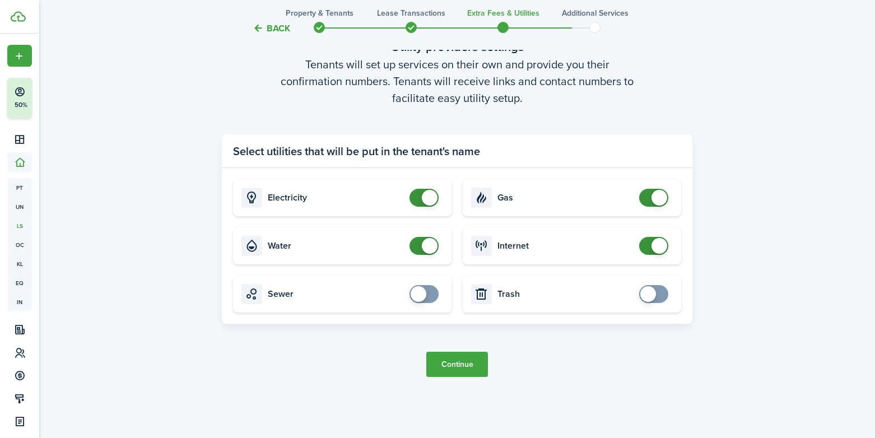
checkbox input "false"
click at [426, 245] on span at bounding box center [430, 246] width 16 height 16
click at [473, 372] on button "Continue" at bounding box center [457, 364] width 62 height 25
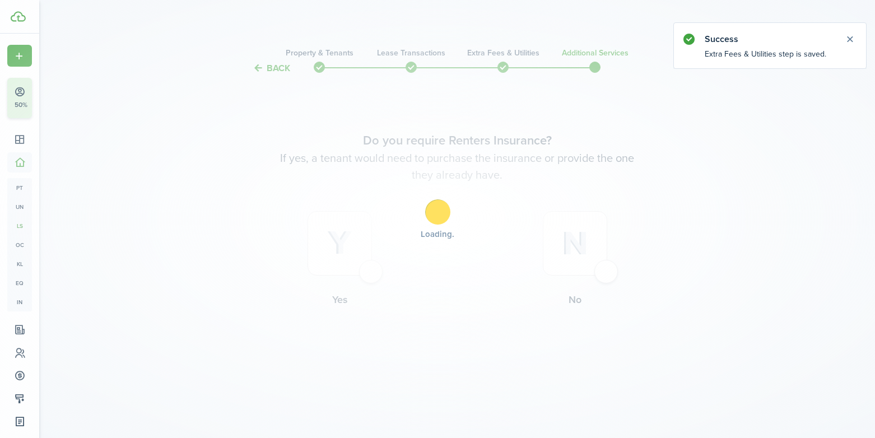
scroll to position [0, 0]
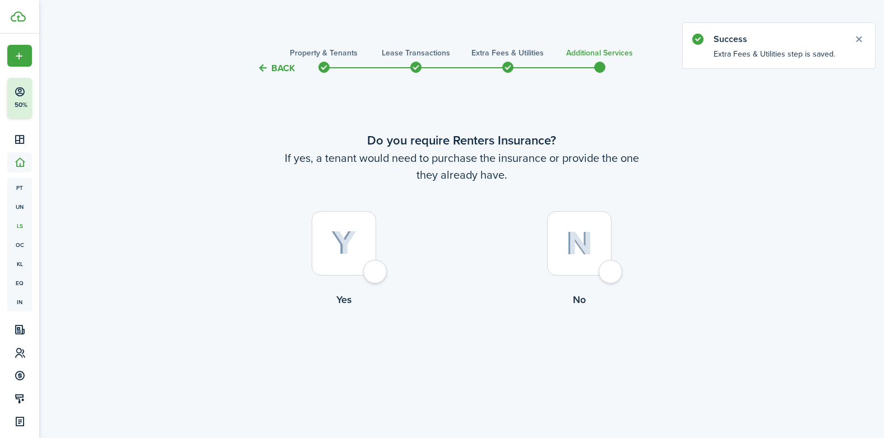
click at [622, 270] on label "No" at bounding box center [579, 261] width 235 height 101
radio input "true"
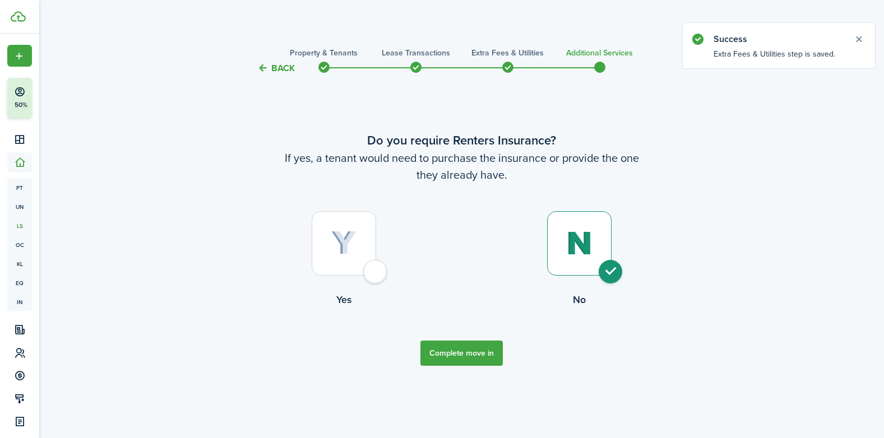
click at [468, 355] on button "Complete move in" at bounding box center [461, 353] width 82 height 25
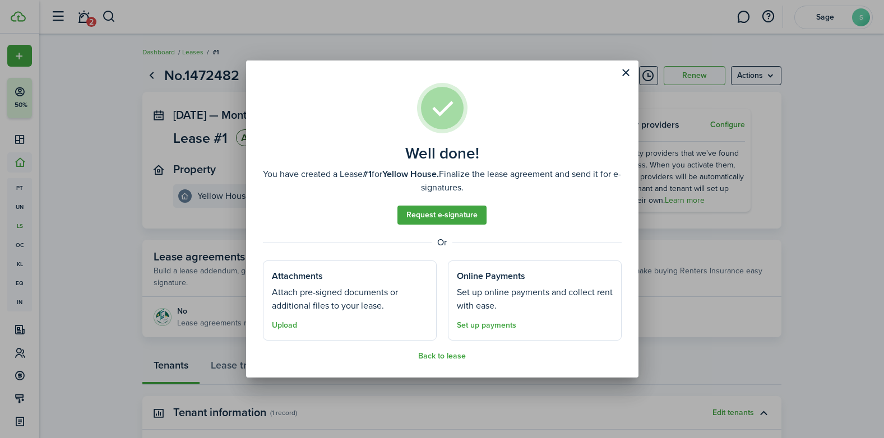
click at [472, 220] on link "Request e-signature" at bounding box center [441, 215] width 89 height 19
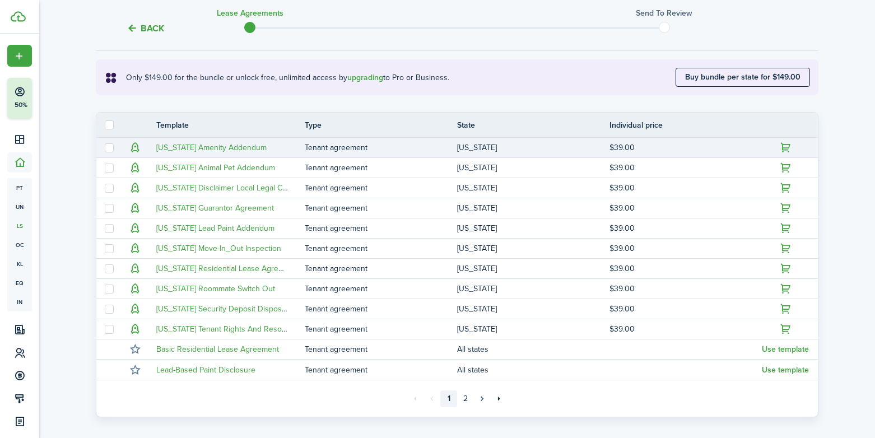
scroll to position [224, 0]
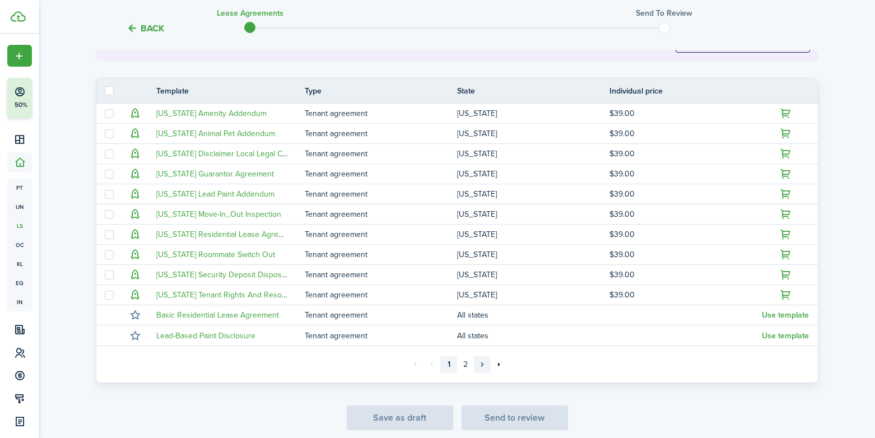
click at [479, 365] on link "»" at bounding box center [482, 364] width 17 height 17
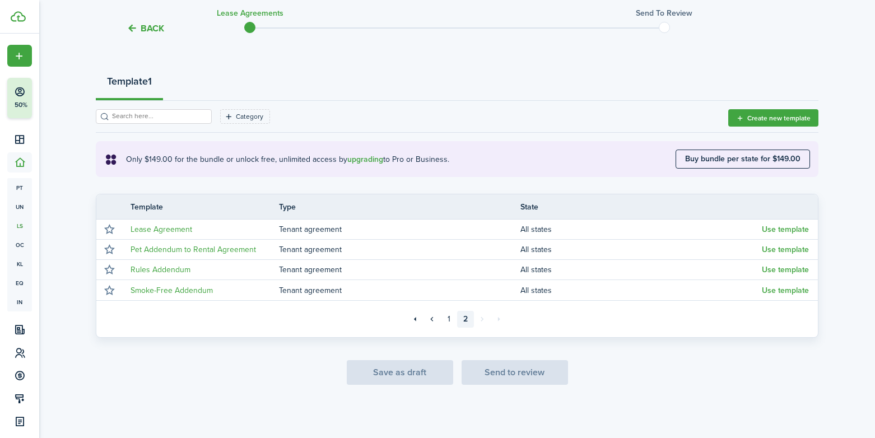
scroll to position [108, 0]
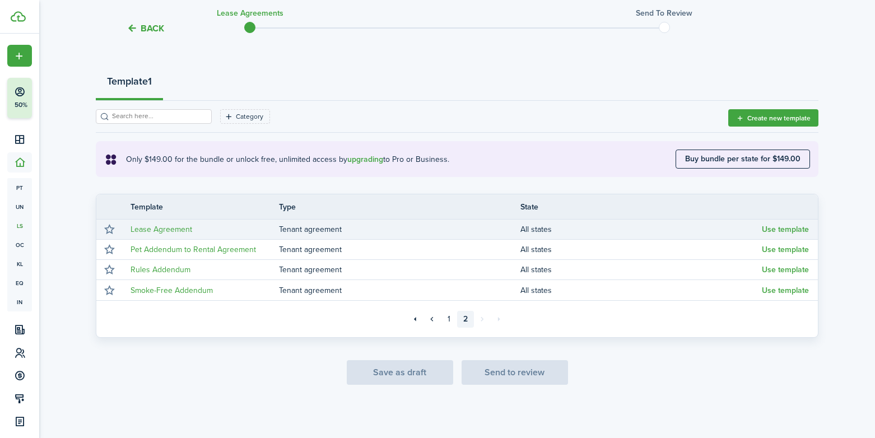
click at [774, 229] on button "Use template" at bounding box center [785, 229] width 47 height 9
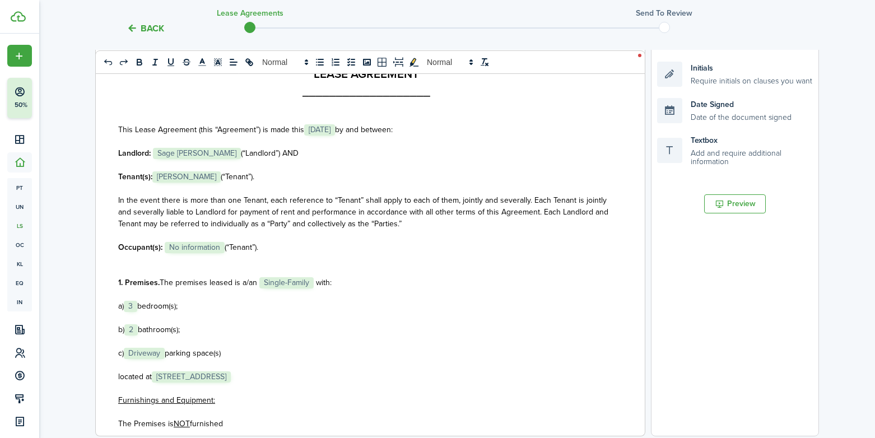
scroll to position [220, 0]
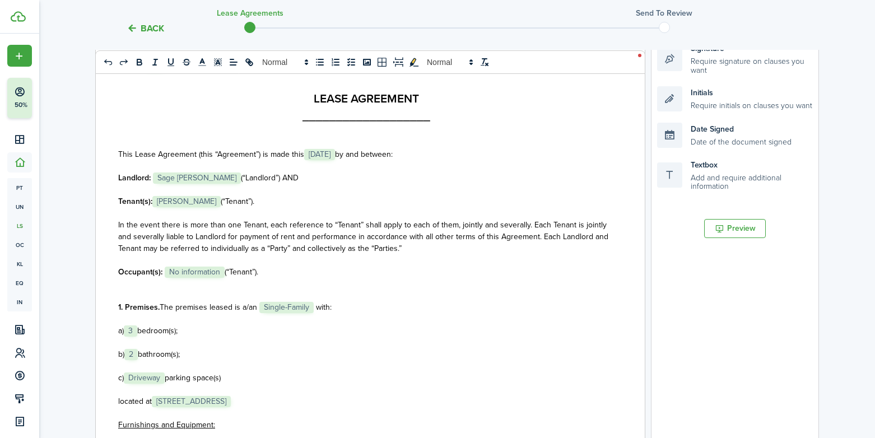
click at [328, 155] on span "[DATE]" at bounding box center [319, 154] width 31 height 11
click at [320, 151] on span "[DATE]" at bounding box center [319, 154] width 31 height 11
click at [324, 154] on span "[DATE]" at bounding box center [319, 154] width 31 height 11
click at [324, 156] on span "[DATE]" at bounding box center [319, 154] width 31 height 11
click at [407, 163] on p at bounding box center [366, 166] width 496 height 12
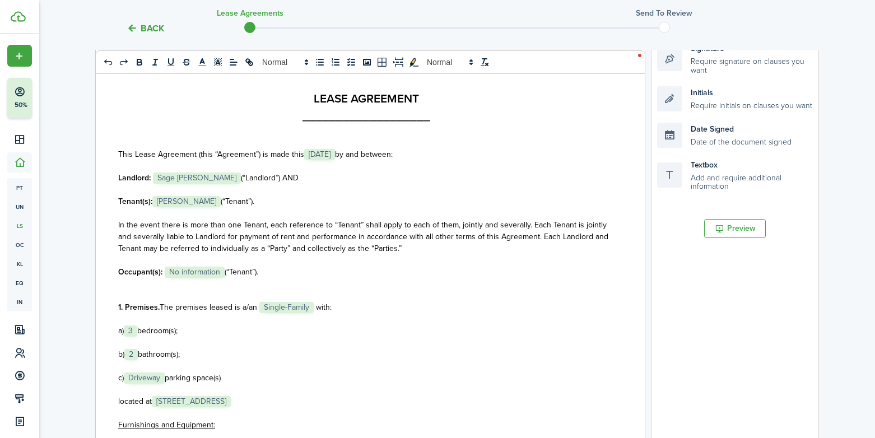
click at [335, 155] on span "[DATE]" at bounding box center [319, 154] width 31 height 11
click at [337, 131] on select "Select size 8px 9px 10px 11px 12px 13px 14px 15px 16px 17px 18px 19px 20px 21px…" at bounding box center [332, 130] width 55 height 20
click at [386, 170] on p at bounding box center [366, 166] width 496 height 12
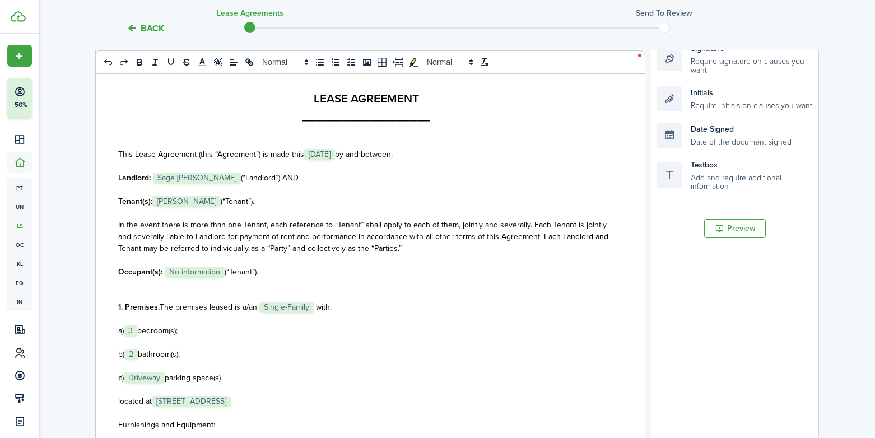
click at [325, 155] on span "[DATE]" at bounding box center [319, 154] width 31 height 11
click at [331, 188] on p at bounding box center [366, 190] width 496 height 12
click at [203, 275] on span "No information" at bounding box center [195, 272] width 60 height 11
click at [193, 267] on span "No information" at bounding box center [195, 272] width 60 height 11
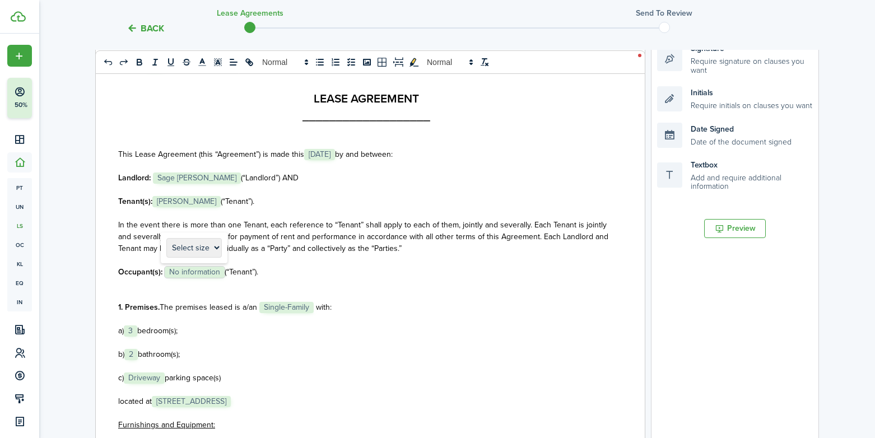
click at [166, 273] on span "No information" at bounding box center [195, 272] width 60 height 11
click at [332, 280] on p at bounding box center [366, 284] width 496 height 12
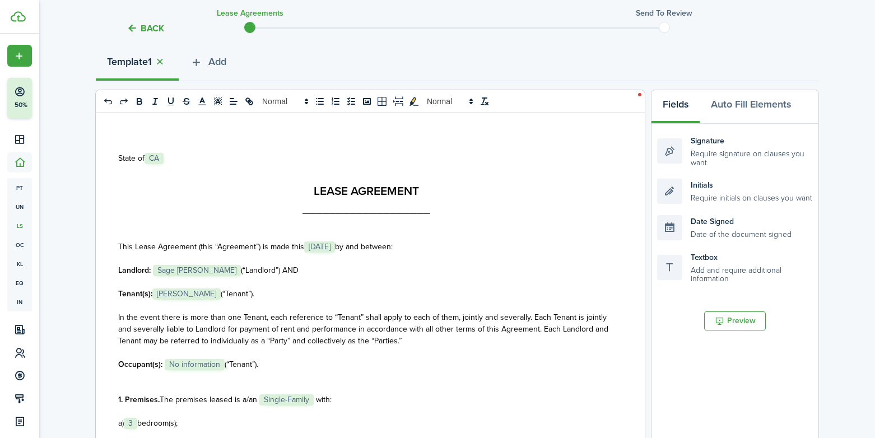
scroll to position [0, 0]
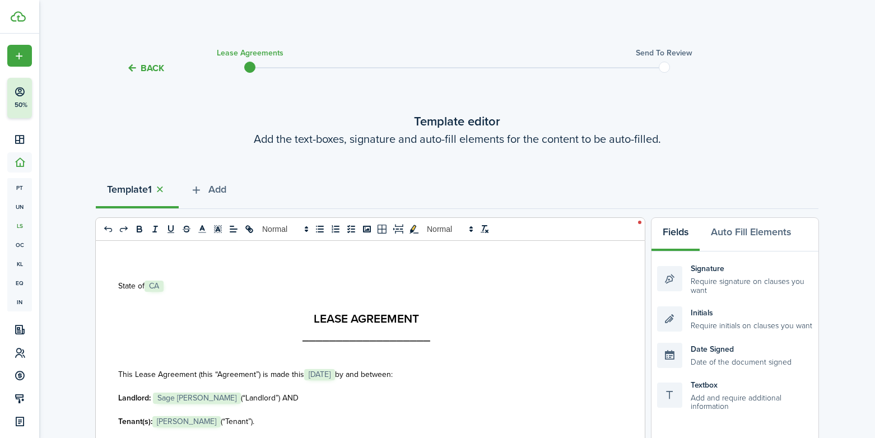
click at [335, 374] on span "[DATE]" at bounding box center [319, 374] width 31 height 11
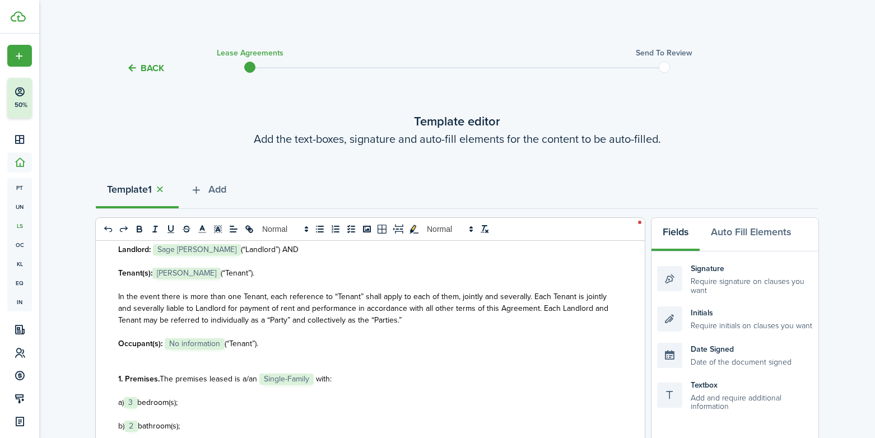
scroll to position [168, 0]
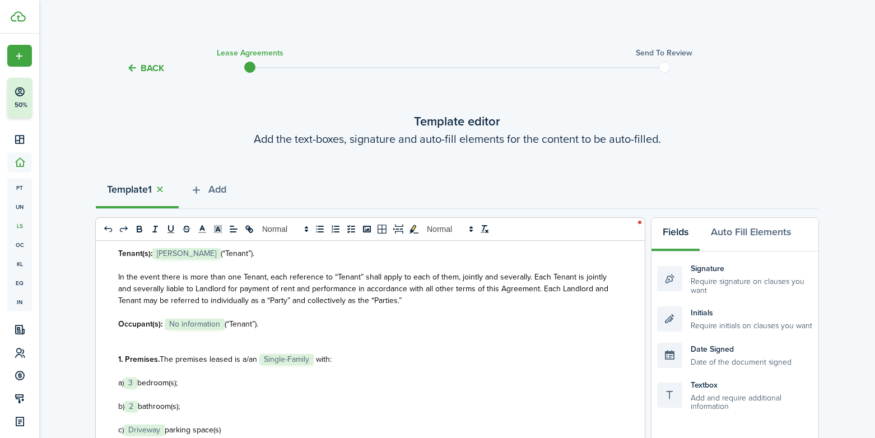
click at [217, 324] on span "No information" at bounding box center [195, 324] width 60 height 11
click at [220, 332] on p at bounding box center [366, 336] width 496 height 12
click at [212, 319] on span "No information" at bounding box center [195, 324] width 60 height 11
click at [165, 320] on span "No information" at bounding box center [195, 324] width 60 height 11
click at [374, 324] on span "(“Tenant”)." at bounding box center [358, 324] width 34 height 12
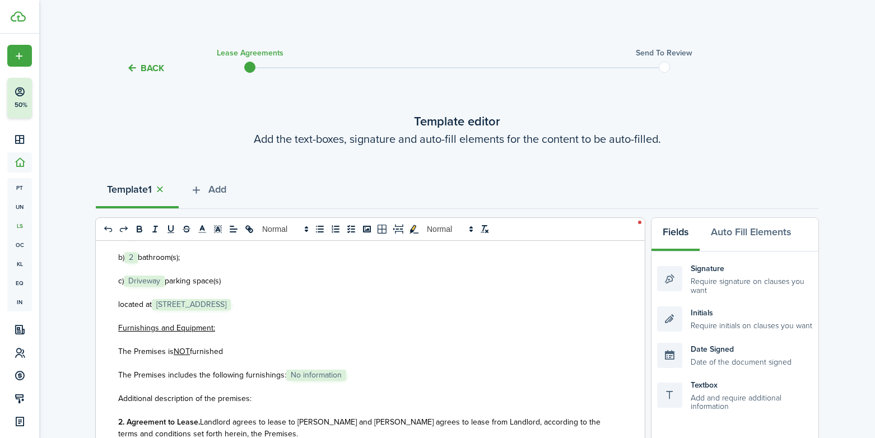
scroll to position [336, 0]
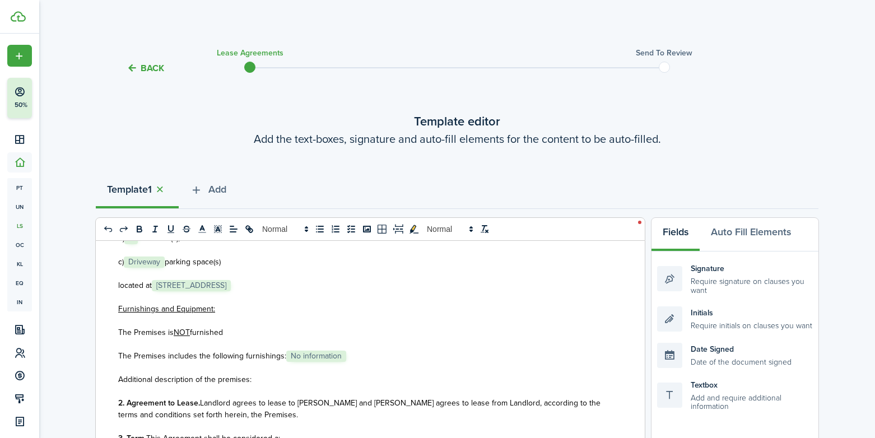
click at [284, 355] on span "The Premises includes the following furnishings:" at bounding box center [202, 356] width 168 height 12
click at [466, 348] on p at bounding box center [366, 344] width 496 height 12
click at [441, 356] on p "The Premises includes the following furnishings: Refrigerator and gas range ﻿ N…" at bounding box center [366, 356] width 496 height 12
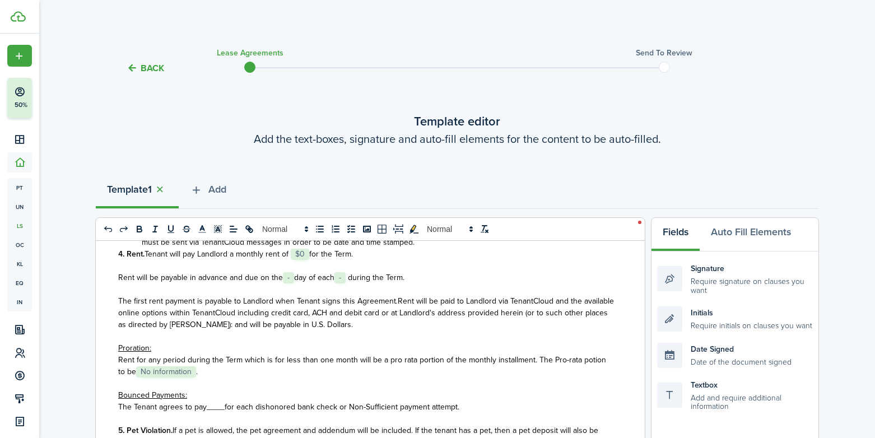
scroll to position [504, 0]
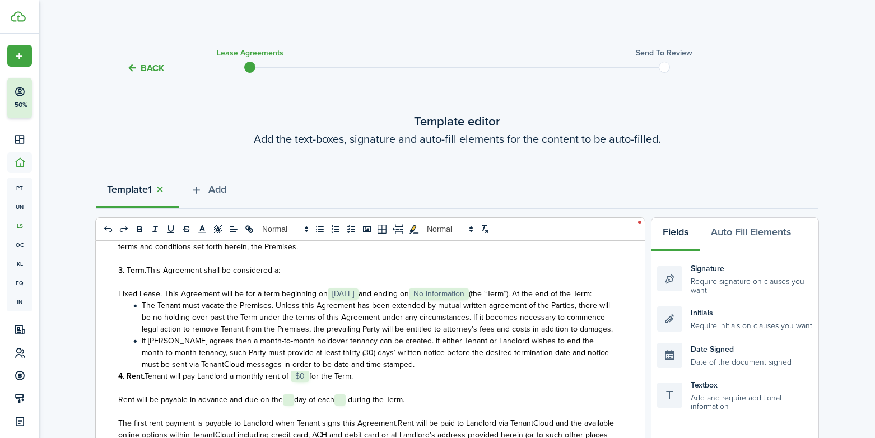
click at [439, 295] on span "No information" at bounding box center [439, 294] width 60 height 11
click at [444, 300] on p "Fixed Lease. This Agreement will be for a term beginning on ﻿ [DATE] ﻿ and endi…" at bounding box center [366, 294] width 496 height 12
